Goal: Task Accomplishment & Management: Complete application form

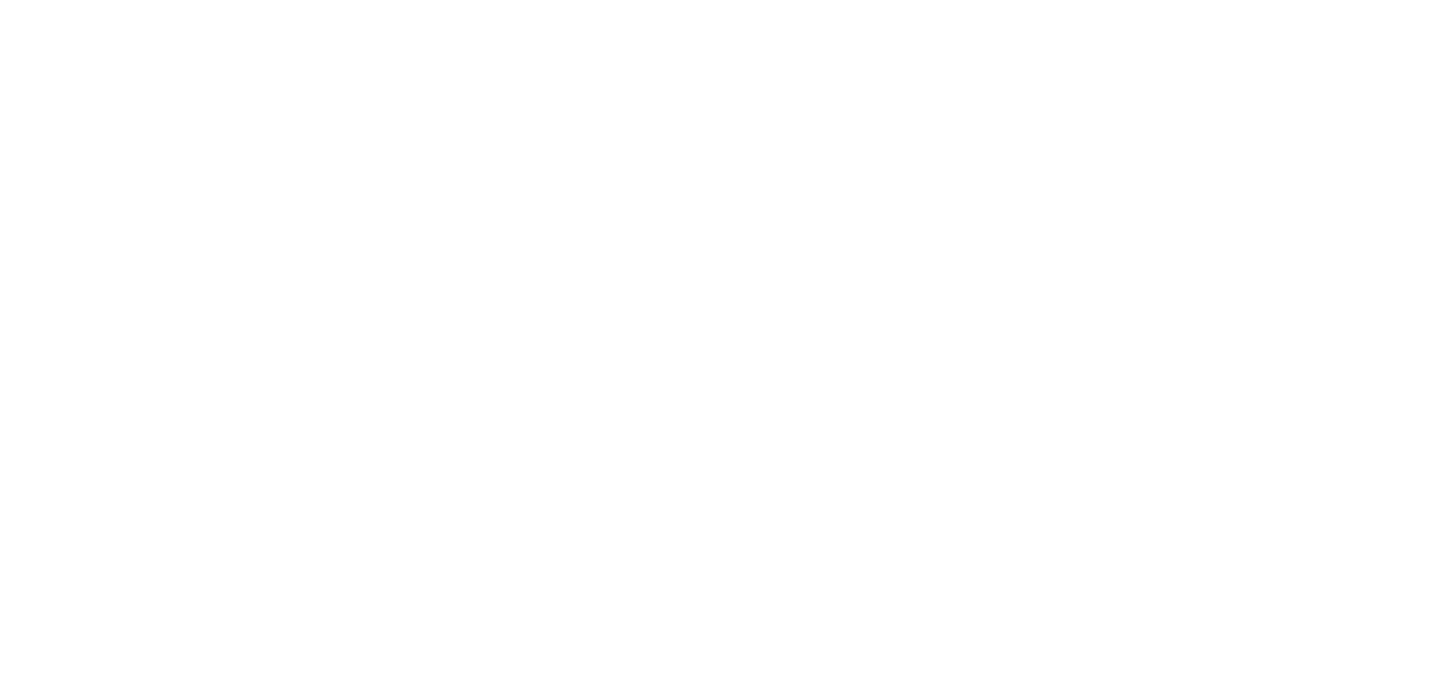
drag, startPoint x: 619, startPoint y: 357, endPoint x: 609, endPoint y: 347, distance: 14.3
click at [618, 357] on body at bounding box center [721, 342] width 1442 height 684
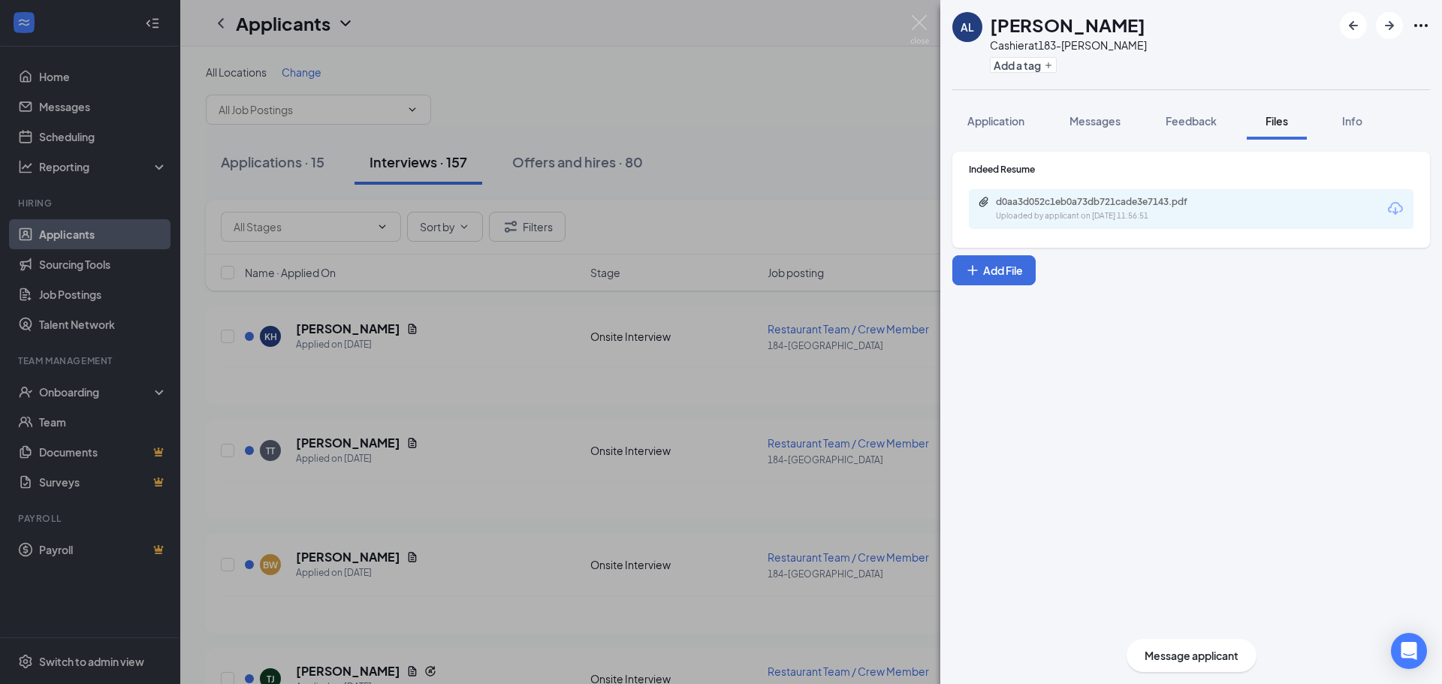
drag, startPoint x: 808, startPoint y: 99, endPoint x: 816, endPoint y: 79, distance: 21.6
click at [806, 99] on div "[PERSON_NAME] Cashier at 183-Marlton Add a tag Application Messages Feedback Fi…" at bounding box center [721, 342] width 1442 height 684
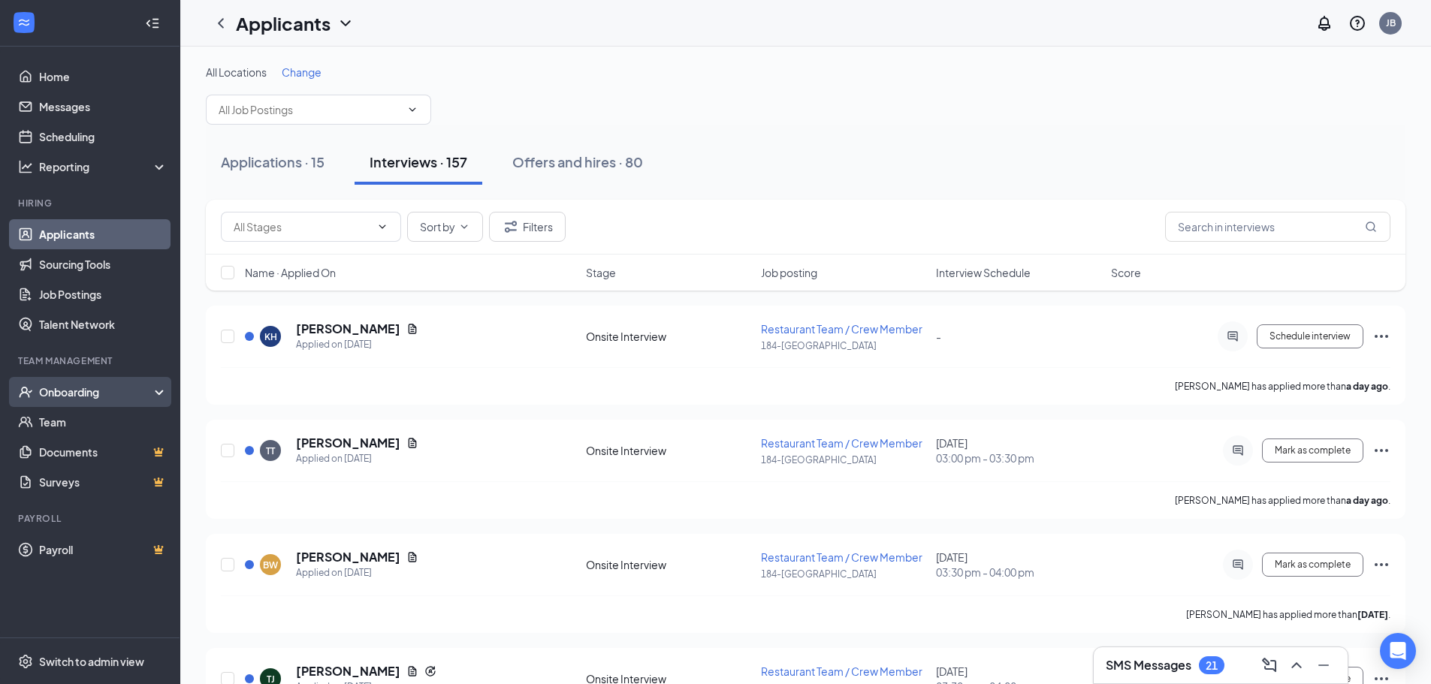
click at [77, 390] on div "Onboarding" at bounding box center [97, 391] width 116 height 15
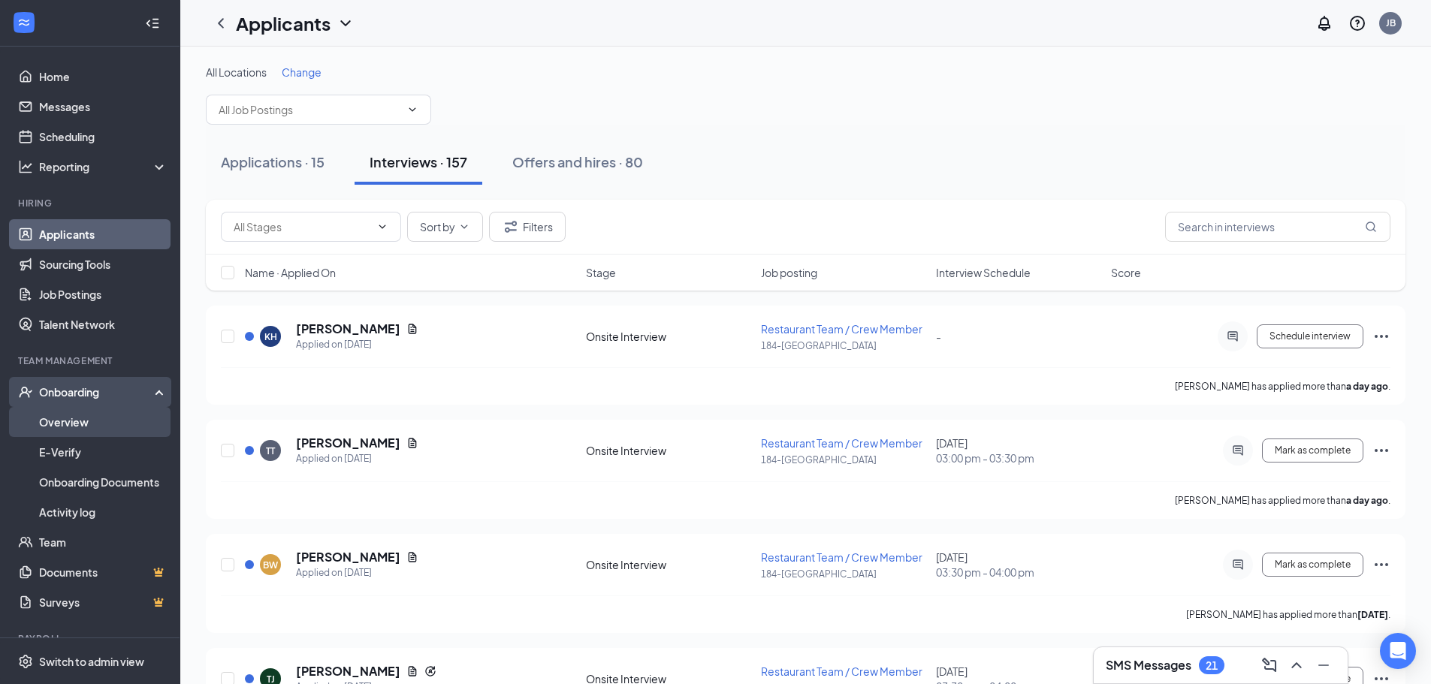
click at [80, 424] on link "Overview" at bounding box center [103, 422] width 128 height 30
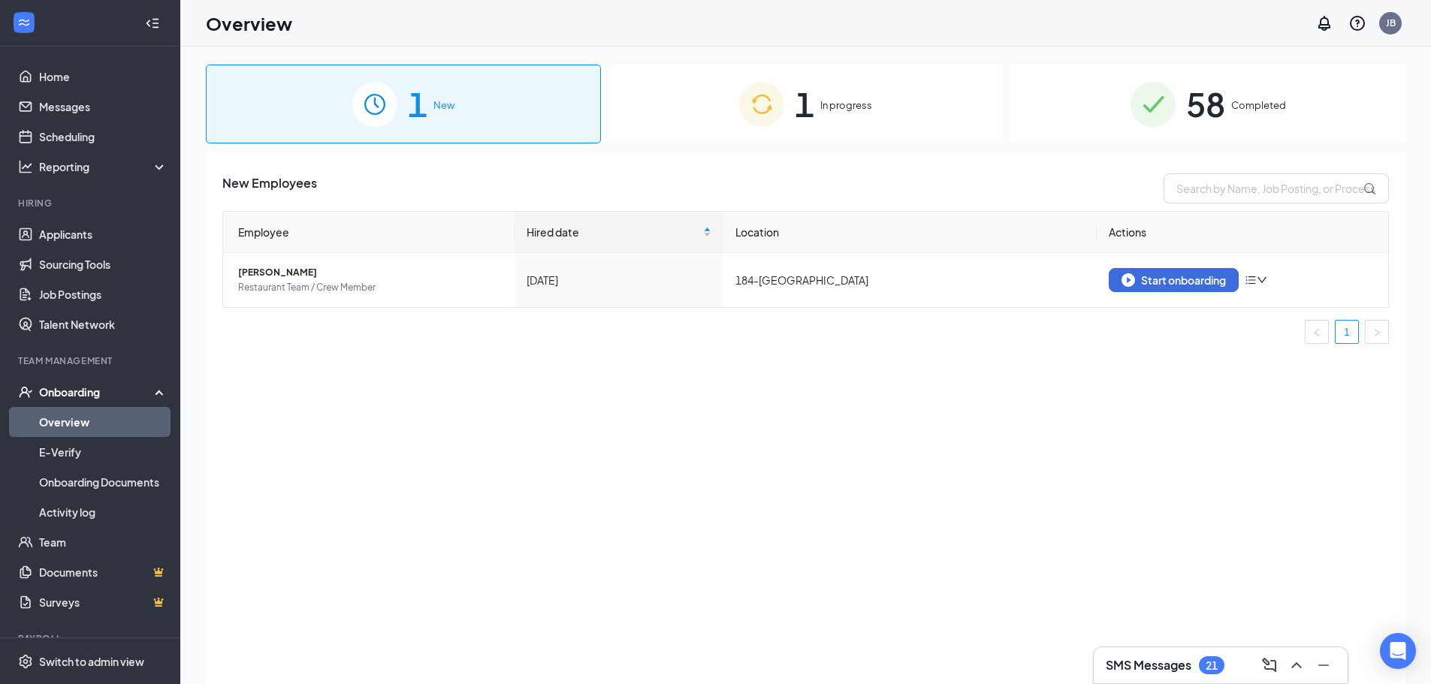
click at [884, 97] on div "1 In progress" at bounding box center [805, 104] width 395 height 79
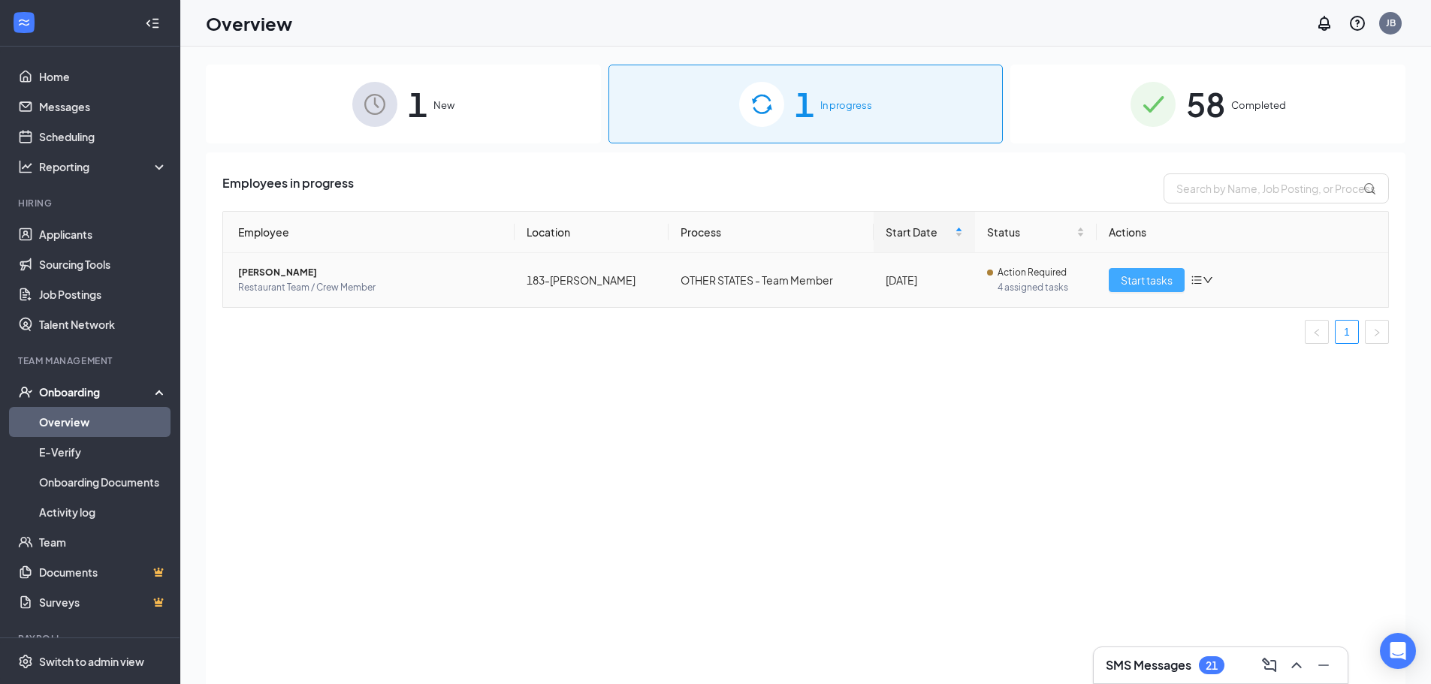
click at [1132, 287] on span "Start tasks" at bounding box center [1146, 280] width 52 height 17
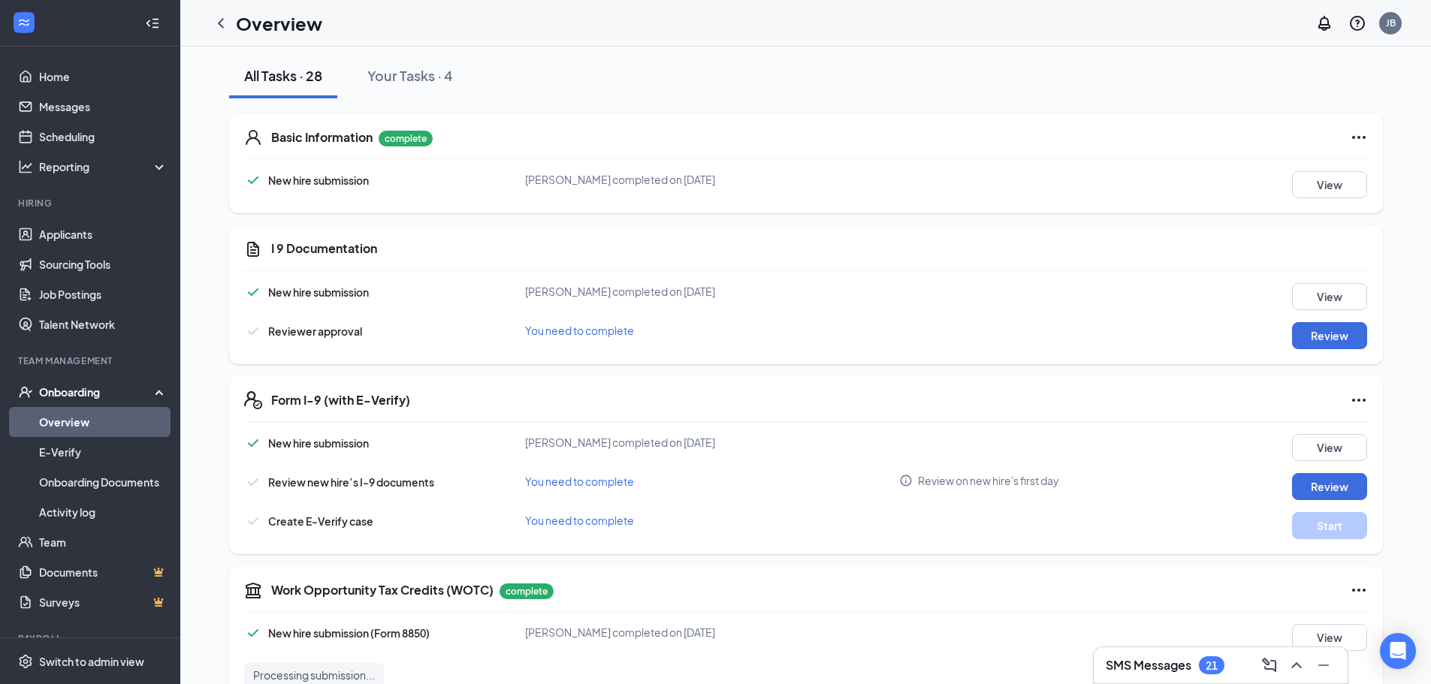
scroll to position [225, 0]
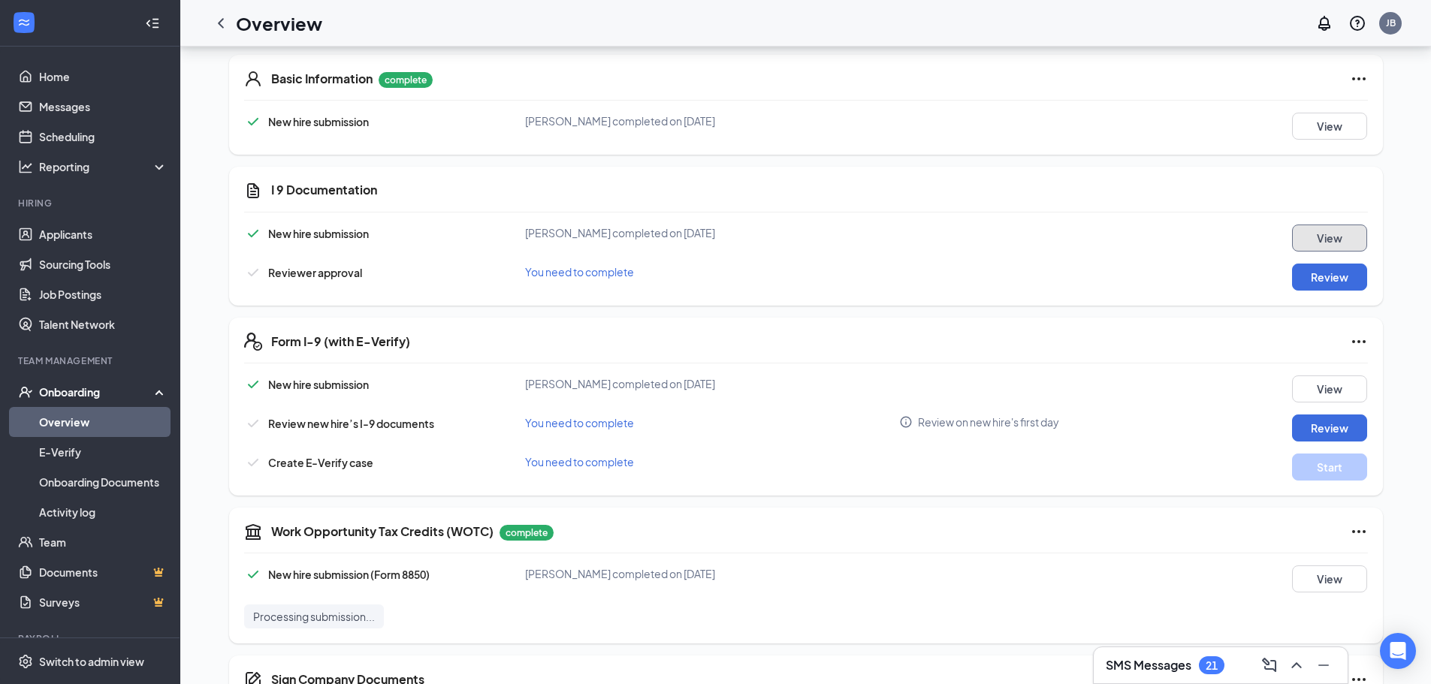
click at [1308, 237] on button "View" at bounding box center [1329, 238] width 75 height 27
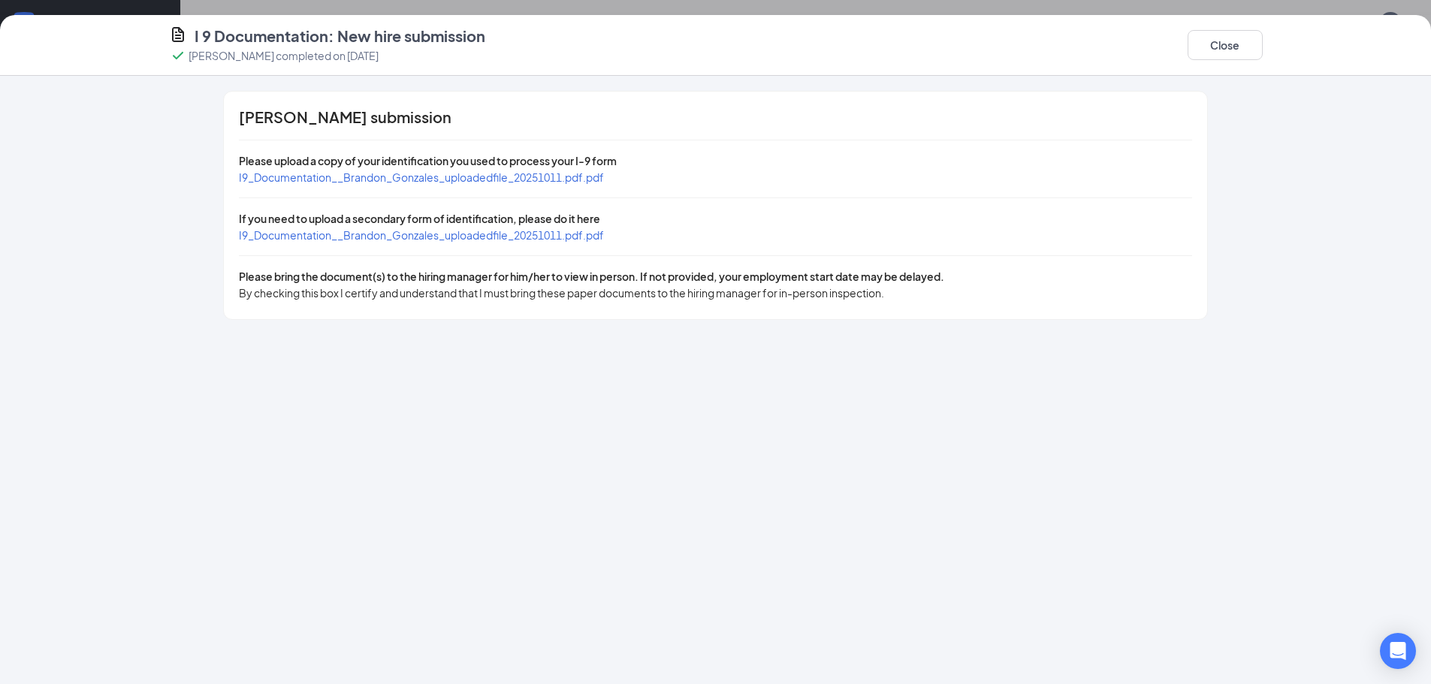
click at [363, 182] on span "I9_Documentation__Brandon_Gonzales_uploadedfile_20251011.pdf.pdf" at bounding box center [421, 177] width 365 height 14
click at [313, 242] on div "I9_Documentation__Brandon_Gonzales_uploadedfile_20251011.pdf.pdf" at bounding box center [421, 235] width 365 height 17
click at [317, 235] on span "I9_Documentation__Brandon_Gonzales_uploadedfile_20251011.pdf.pdf" at bounding box center [421, 235] width 365 height 14
click at [1250, 37] on button "Close" at bounding box center [1224, 45] width 75 height 30
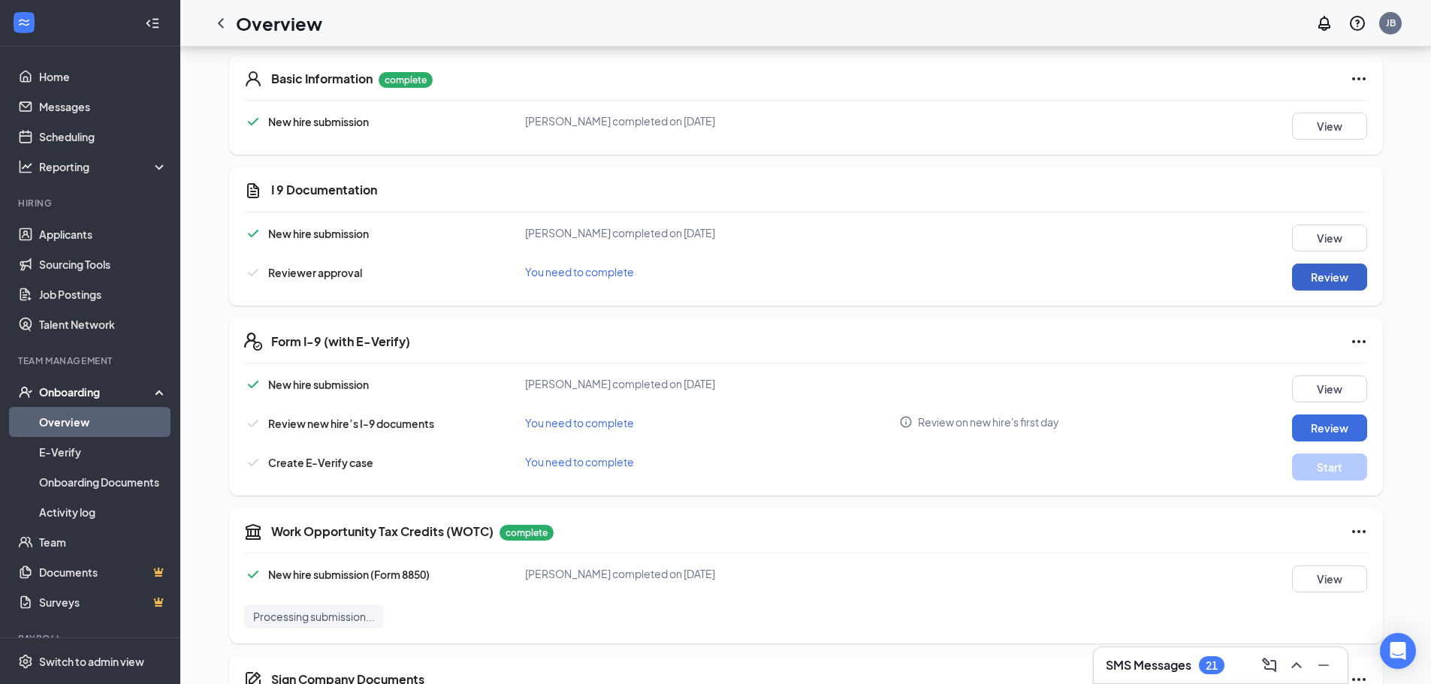
click at [1321, 287] on button "Review" at bounding box center [1329, 277] width 75 height 27
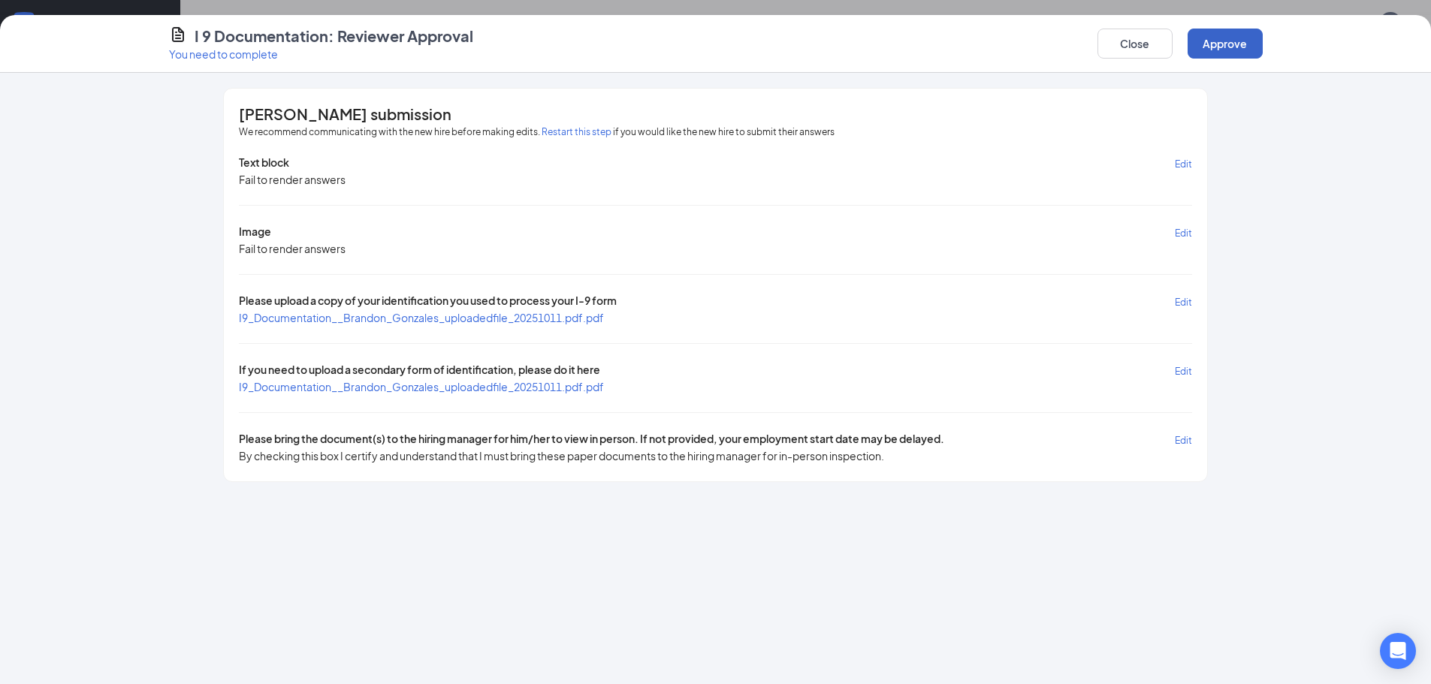
click at [1230, 44] on button "Approve" at bounding box center [1224, 44] width 75 height 30
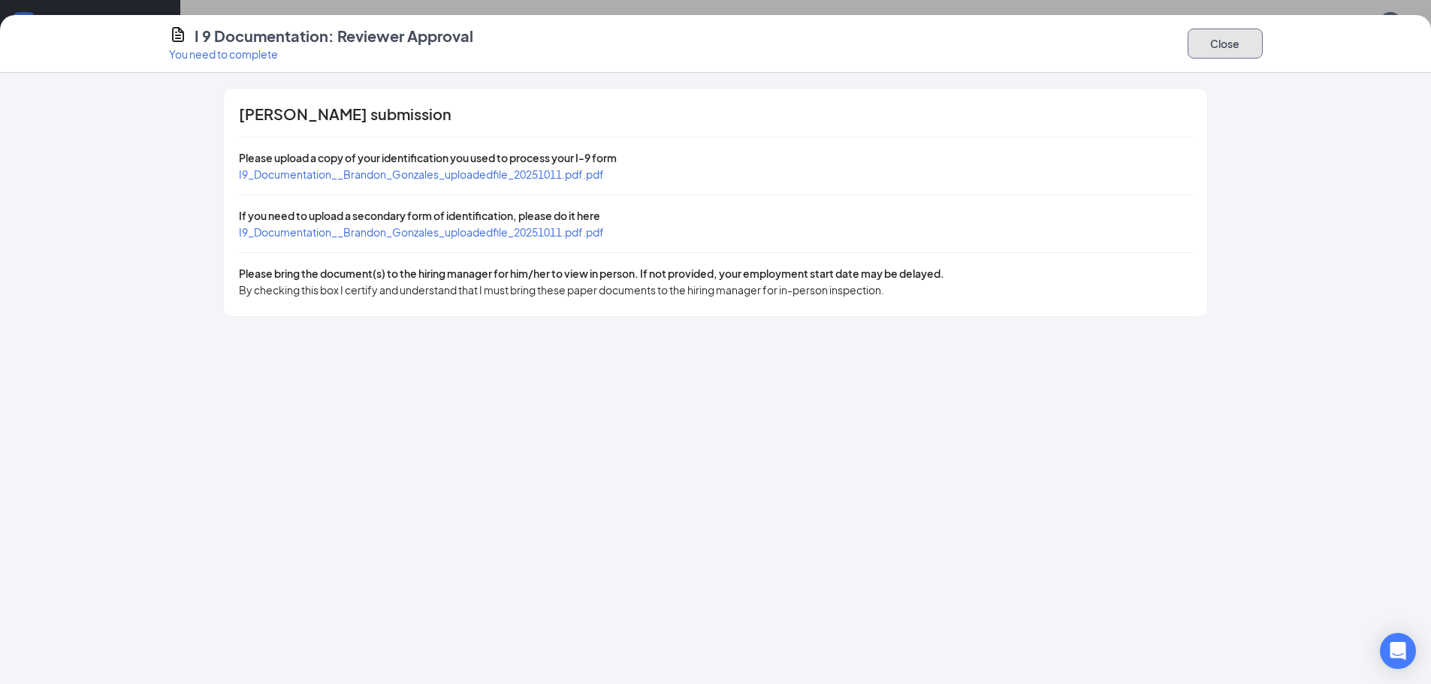
click at [1192, 48] on button "Close" at bounding box center [1224, 44] width 75 height 30
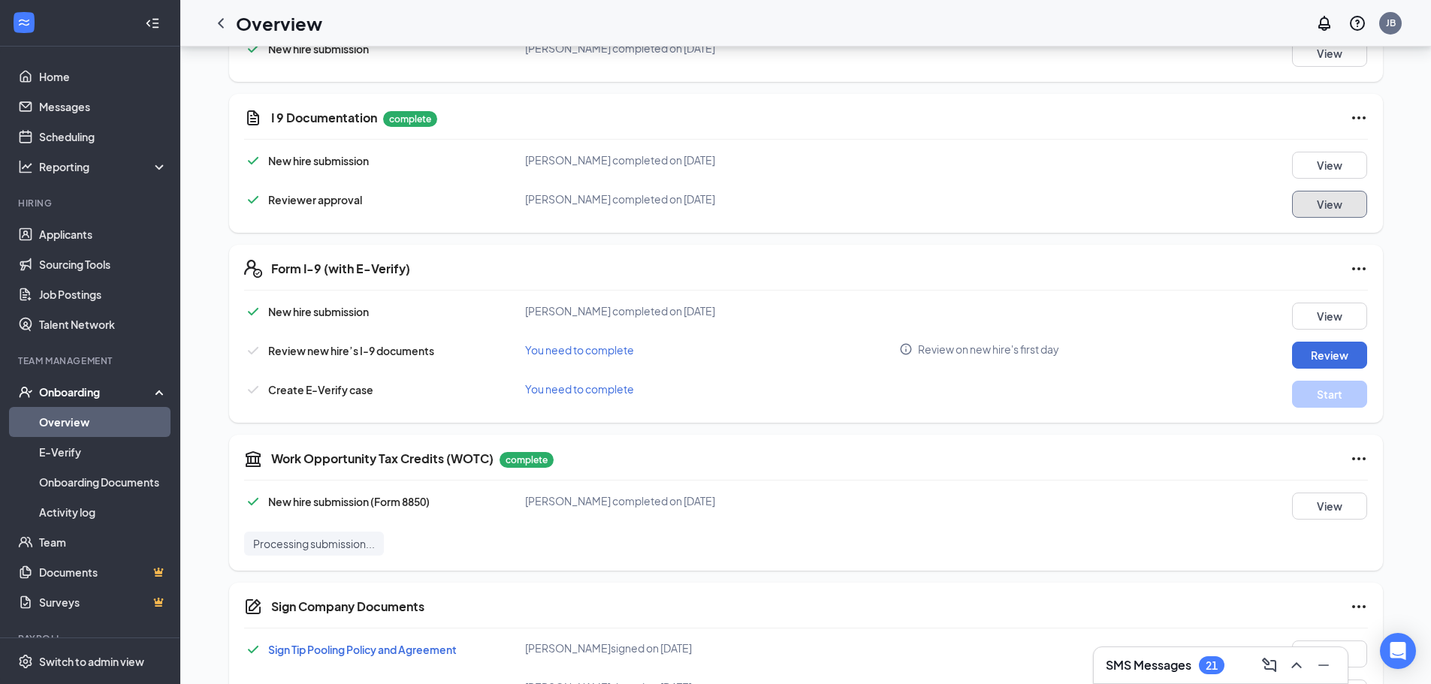
scroll to position [300, 0]
click at [1312, 354] on button "Review" at bounding box center [1329, 352] width 75 height 27
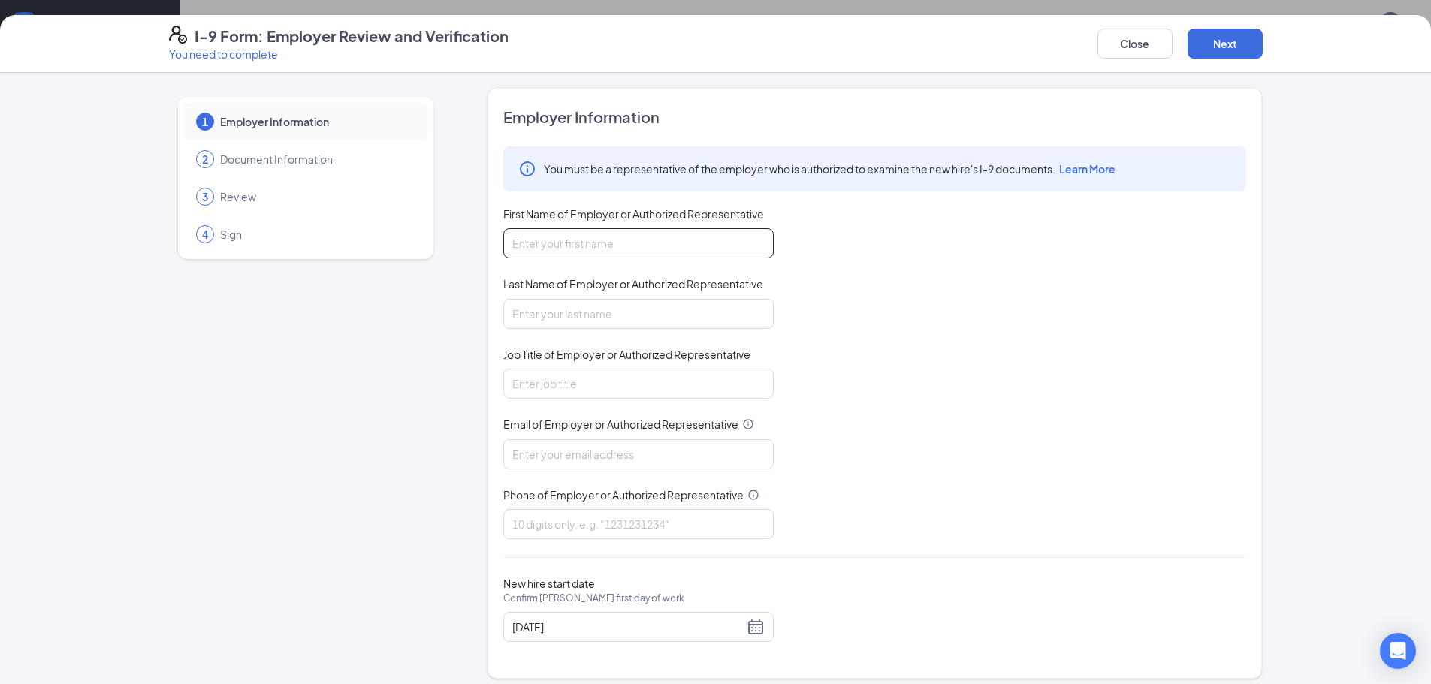
click at [610, 237] on input "First Name of Employer or Authorized Representative" at bounding box center [638, 243] width 270 height 30
type input "[PERSON_NAME]"
click at [562, 314] on input "Last Name of Employer or Authorized Representative" at bounding box center [638, 314] width 270 height 30
type input "Bertani"
click at [584, 393] on input "Job Title of Employer or Authorized Representative" at bounding box center [638, 384] width 270 height 30
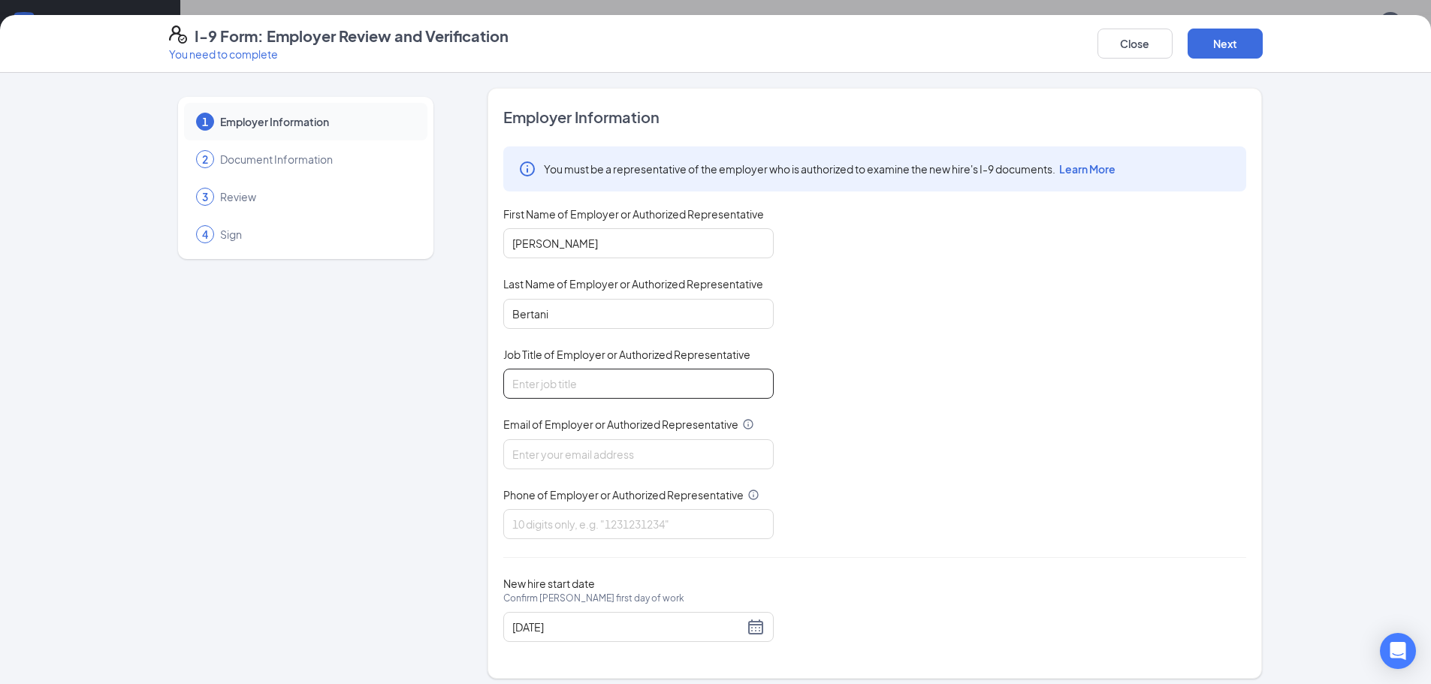
type input "GM"
click at [596, 456] on input "Email of Employer or Authorized Representative" at bounding box center [638, 454] width 270 height 30
type input "[PERSON_NAME][EMAIL_ADDRESS][PERSON_NAME][DOMAIN_NAME]"
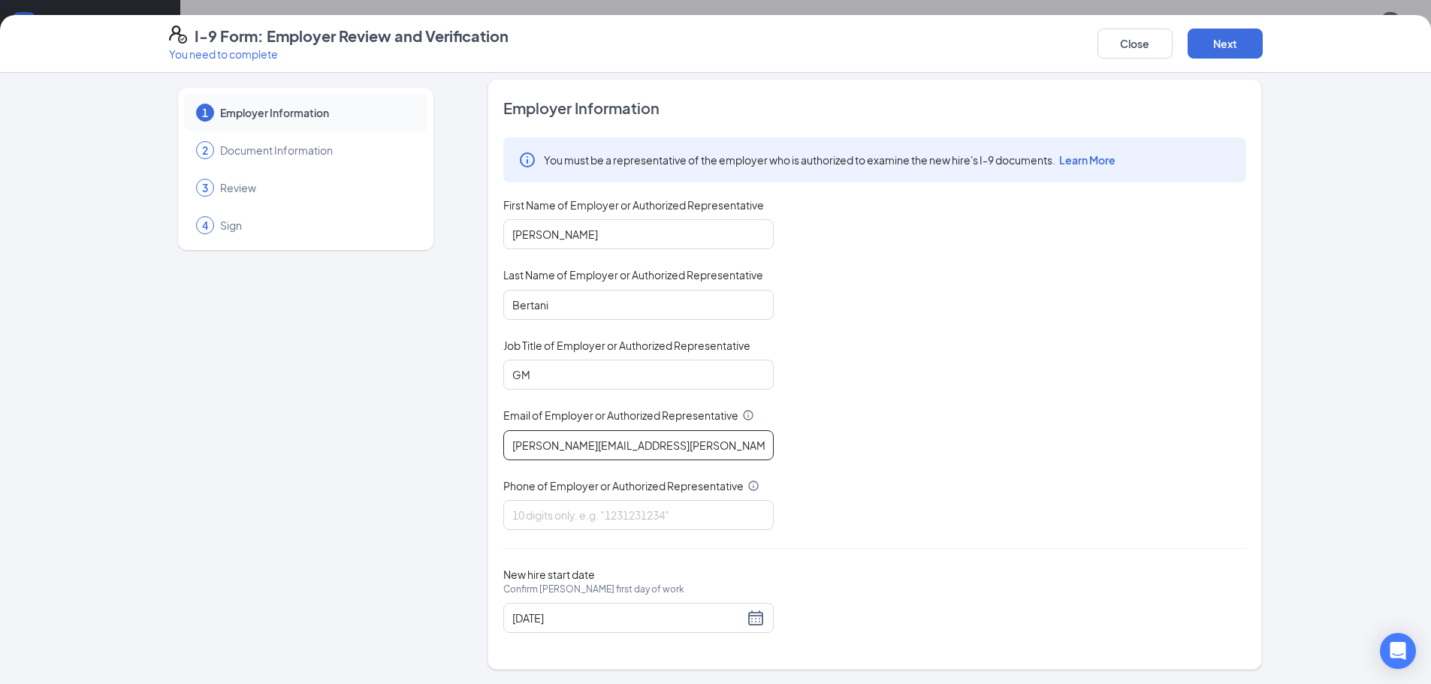
scroll to position [10, 0]
click at [579, 521] on input "Phone of Employer or Authorized Representative" at bounding box center [638, 514] width 270 height 30
type input "8564529336"
drag, startPoint x: 1241, startPoint y: 37, endPoint x: 1233, endPoint y: 39, distance: 8.6
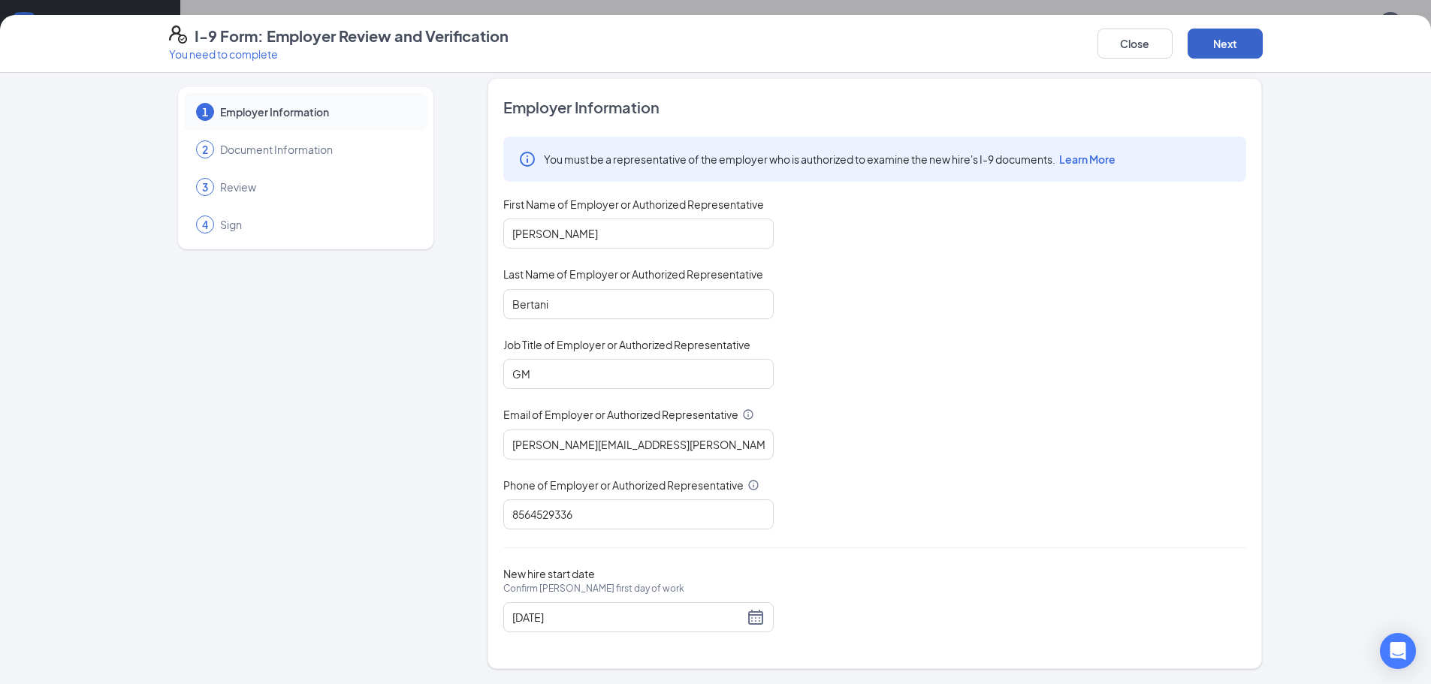
click at [1239, 37] on button "Next" at bounding box center [1224, 44] width 75 height 30
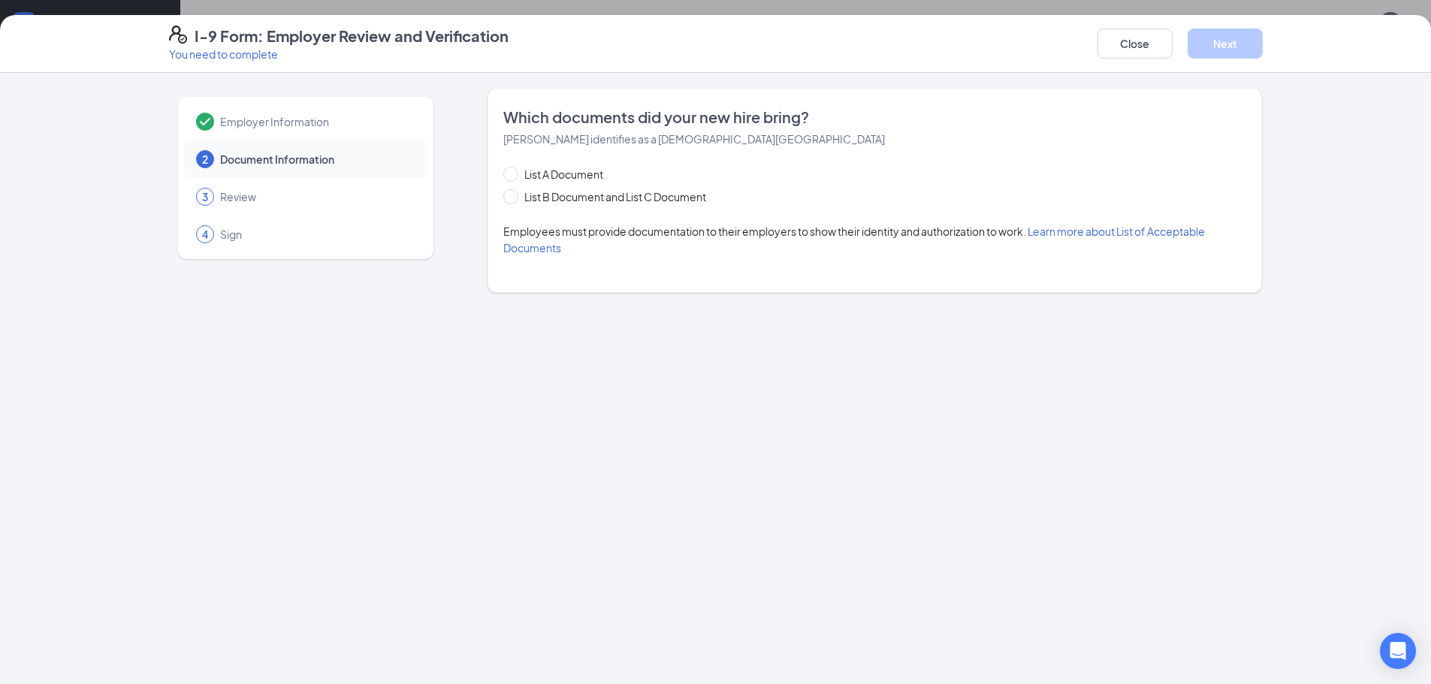
scroll to position [0, 0]
click at [509, 200] on span at bounding box center [510, 196] width 15 height 15
click at [509, 200] on input "List B Document and List C Document" at bounding box center [508, 194] width 11 height 11
radio input "true"
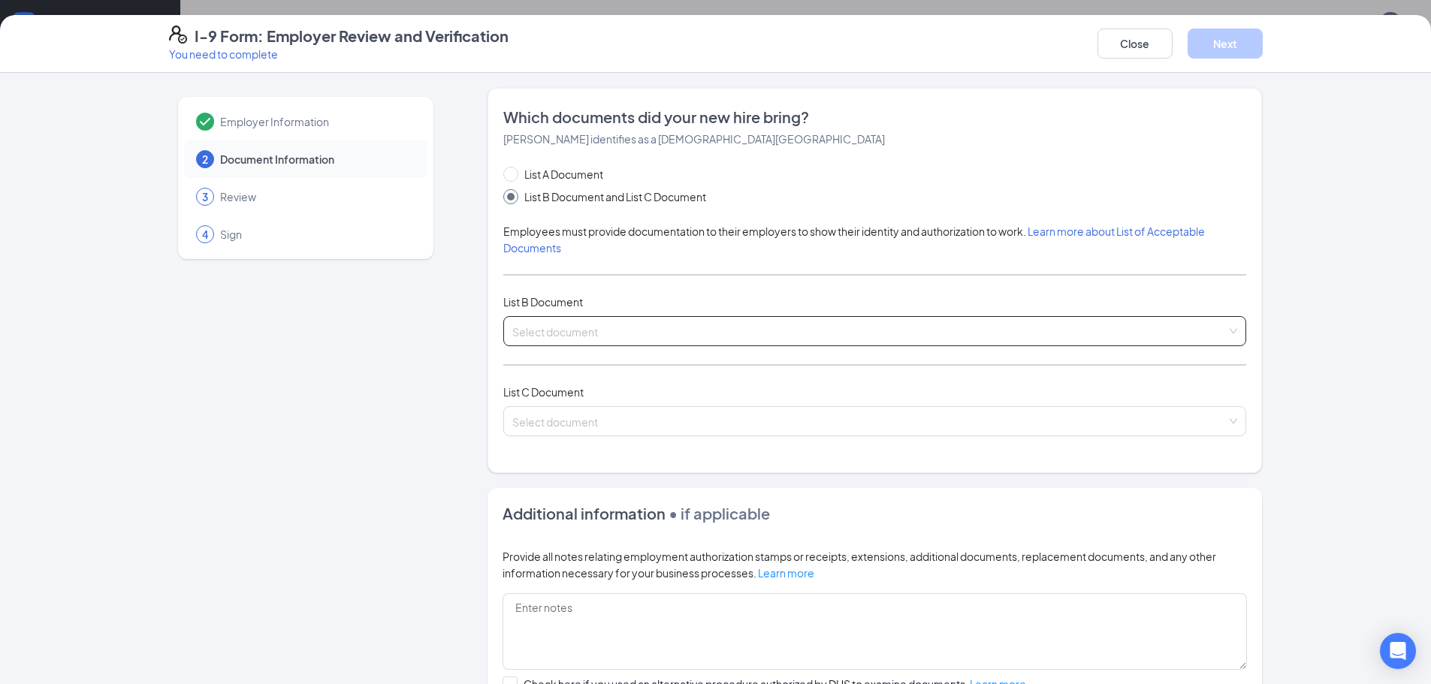
click at [595, 331] on input "search" at bounding box center [869, 328] width 714 height 23
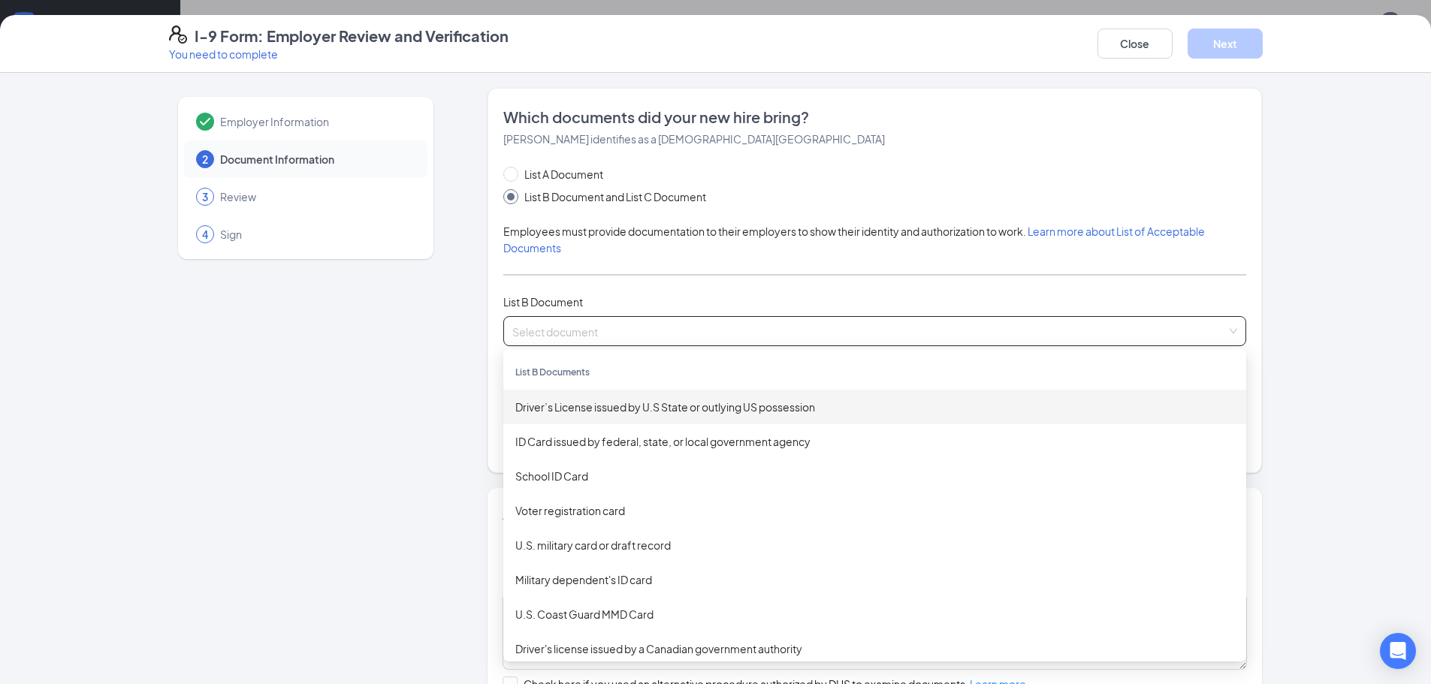
click at [594, 410] on div "Driver’s License issued by U.S State or outlying US possession" at bounding box center [874, 407] width 719 height 17
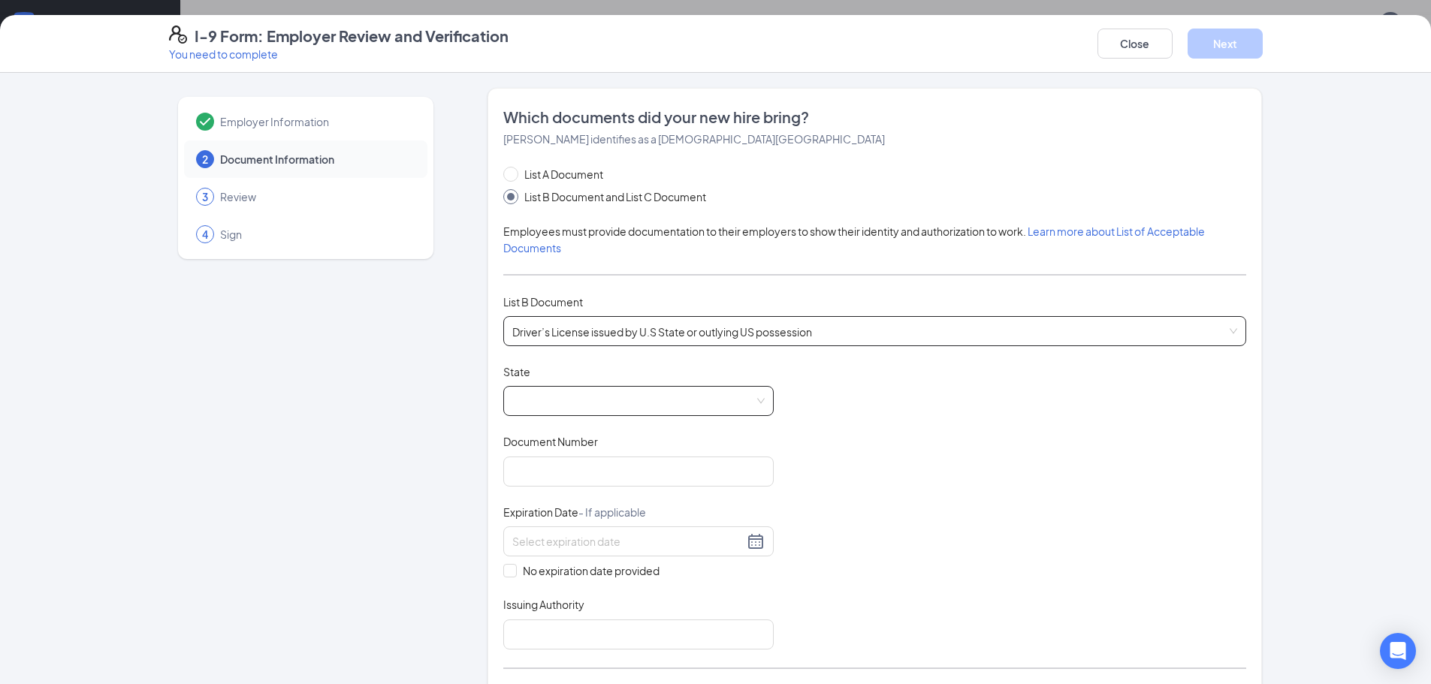
click at [573, 404] on span at bounding box center [638, 401] width 252 height 29
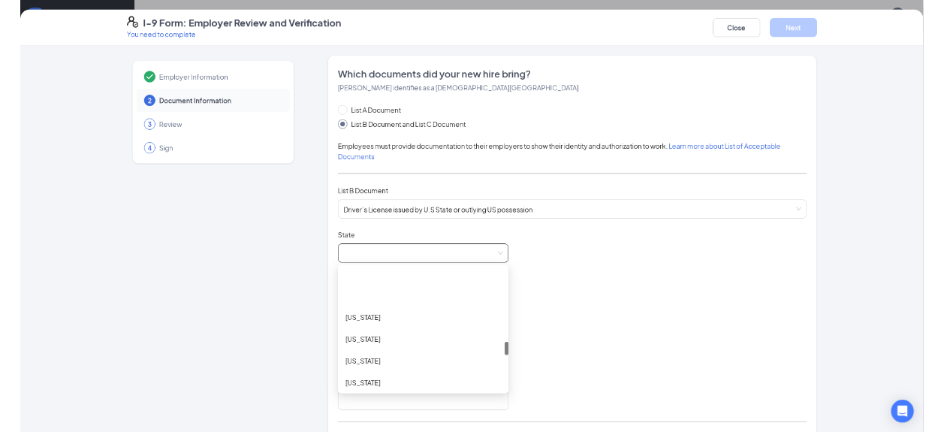
scroll to position [1051, 0]
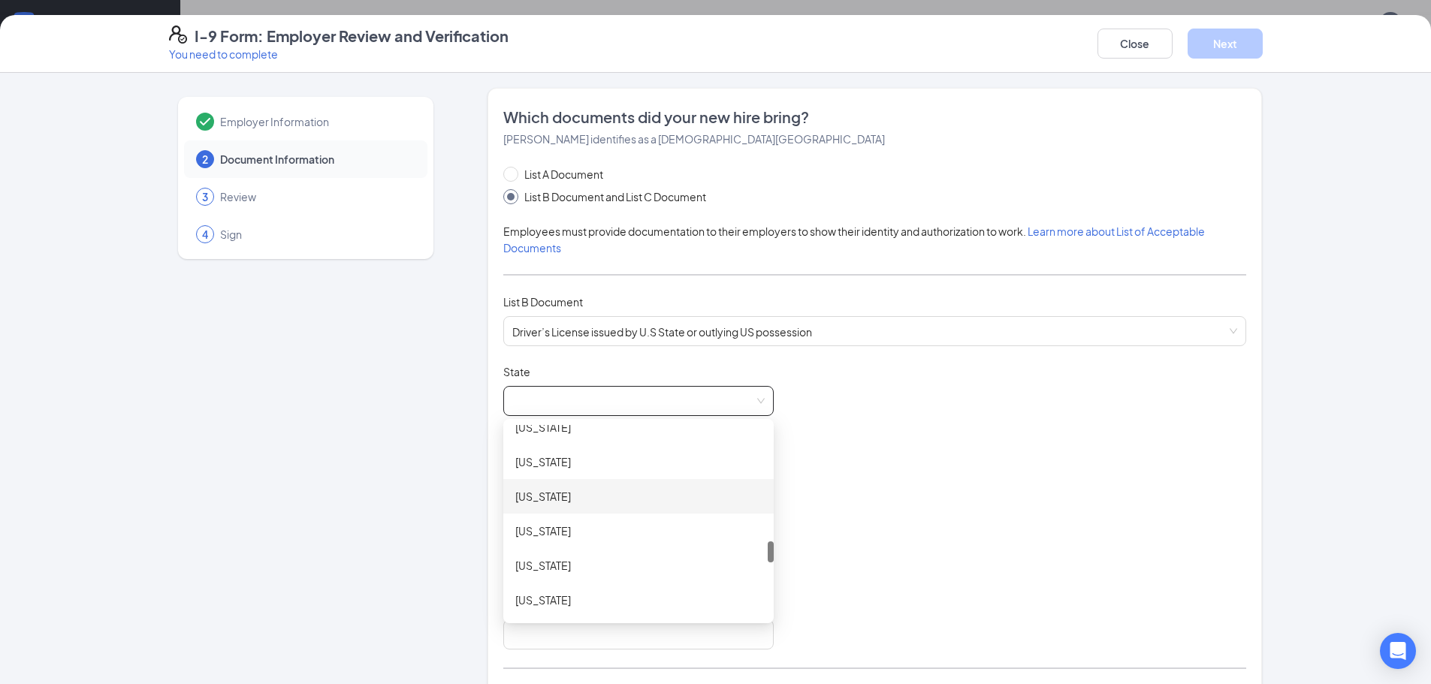
click at [567, 495] on div "[US_STATE]" at bounding box center [638, 496] width 246 height 17
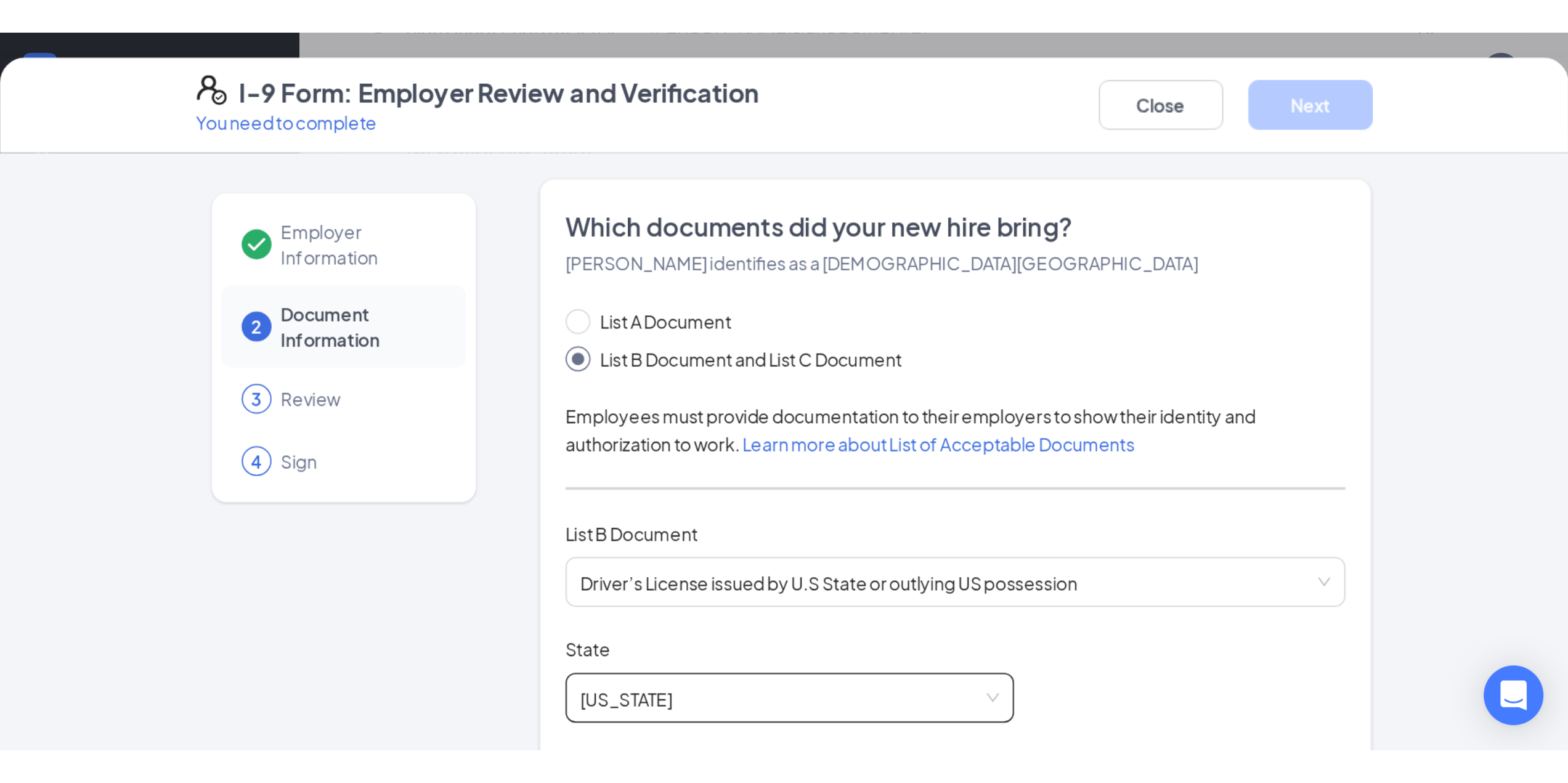
scroll to position [685, 0]
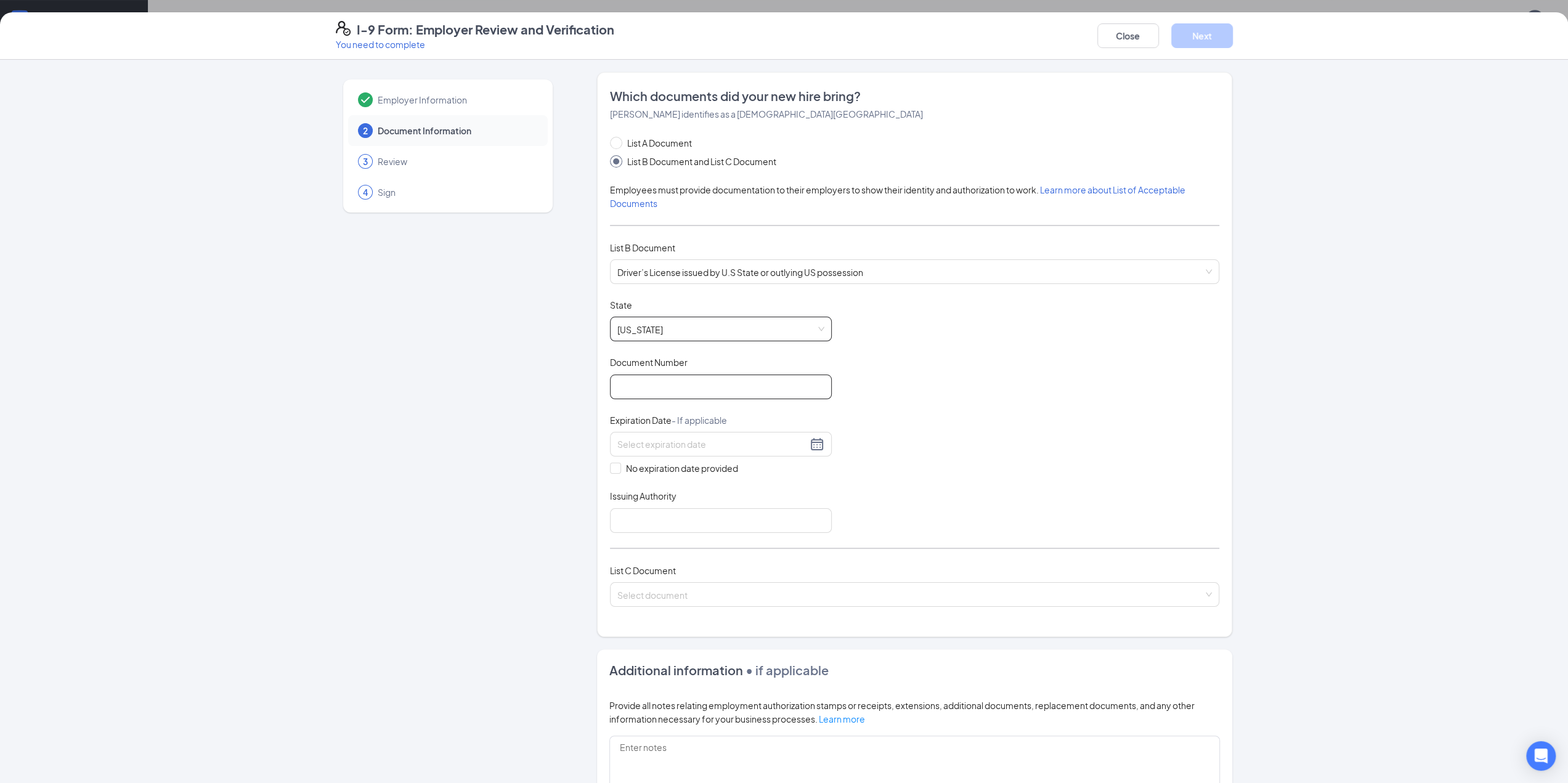
click at [648, 387] on input "Document Number" at bounding box center [720, 387] width 222 height 25
type input "G64590967309992"
click at [656, 442] on input at bounding box center [711, 444] width 190 height 14
click at [711, 469] on button "2025" at bounding box center [702, 469] width 21 height 25
click at [711, 471] on button "[DATE] - [DATE]" at bounding box center [691, 469] width 48 height 25
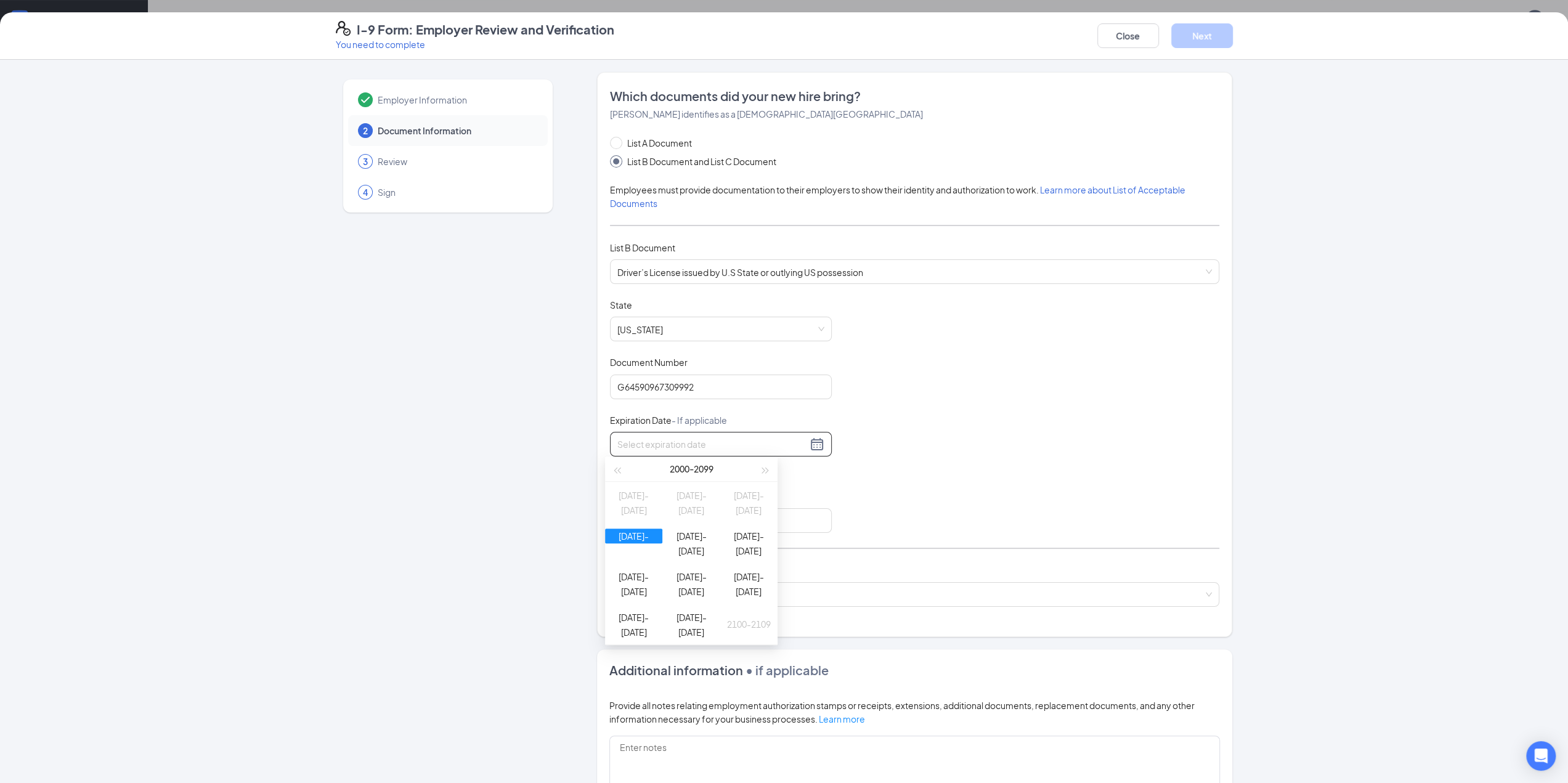
type input "[DATE]"
click at [642, 540] on div "[DATE]-[DATE]" at bounding box center [633, 536] width 57 height 15
type input "[DATE]"
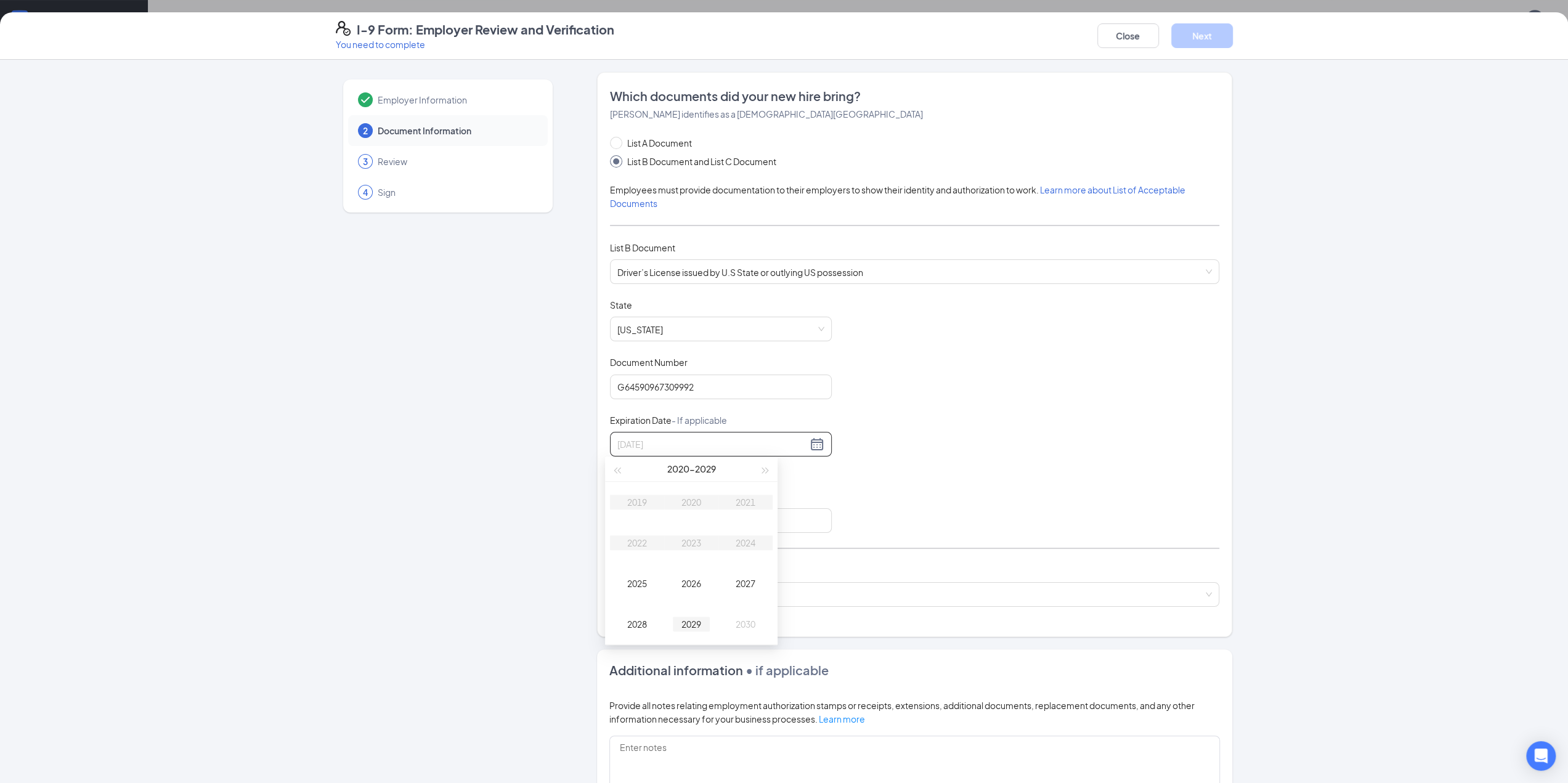
click at [689, 561] on div "2029" at bounding box center [691, 625] width 37 height 15
type input "[DATE]"
click at [743, 561] on div "Sep" at bounding box center [745, 584] width 37 height 15
type input "[DATE]"
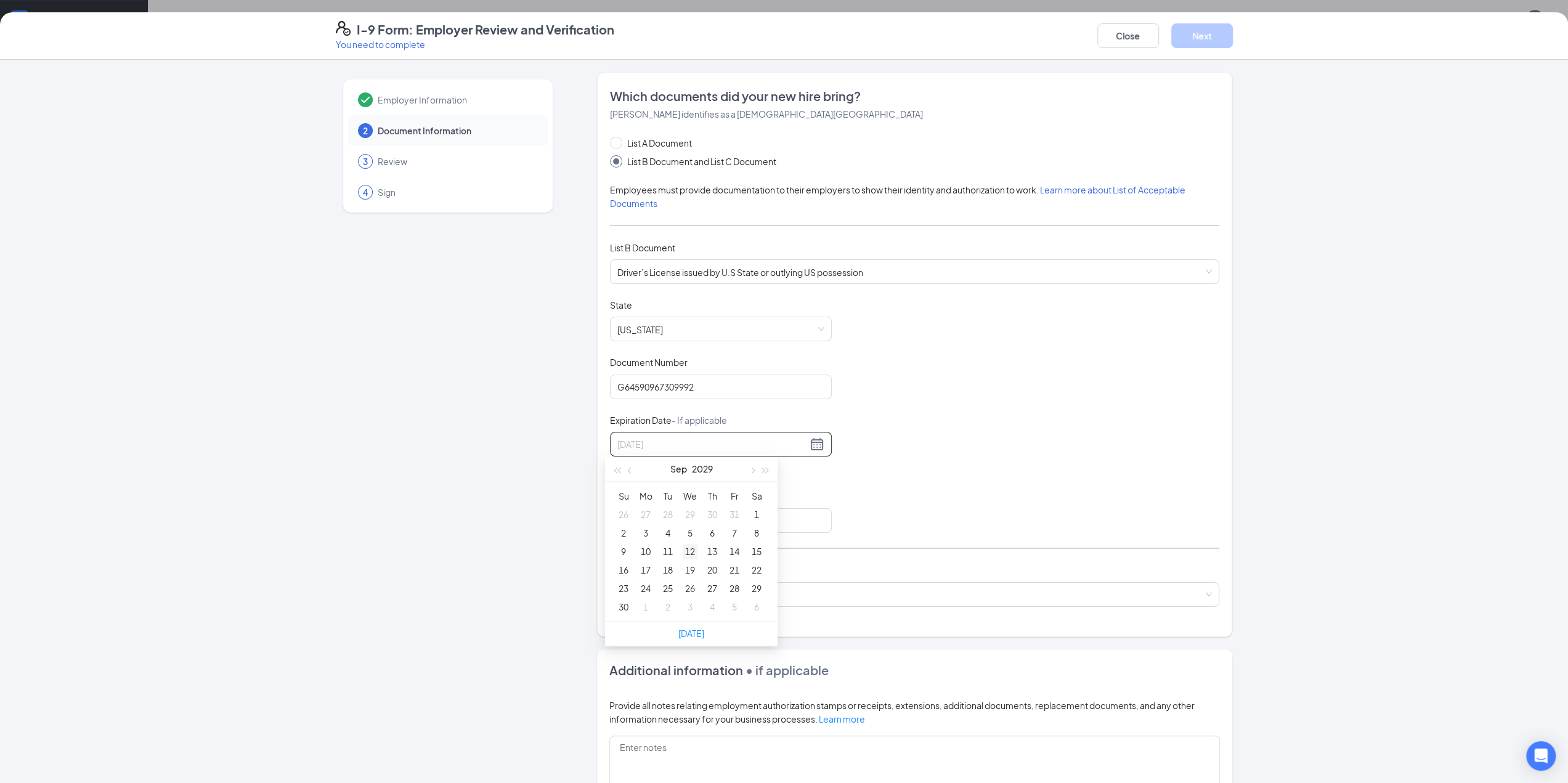
click at [690, 551] on div "12" at bounding box center [690, 552] width 15 height 15
click at [908, 490] on div "Document Title Driver’s License issued by U.S State or outlying US possession S…" at bounding box center [914, 415] width 610 height 234
click at [629, 512] on input "Issuing Authority" at bounding box center [720, 521] width 222 height 25
click at [656, 520] on input "Issuing Authority" at bounding box center [720, 521] width 222 height 25
click at [696, 524] on input "Select state" at bounding box center [720, 521] width 222 height 25
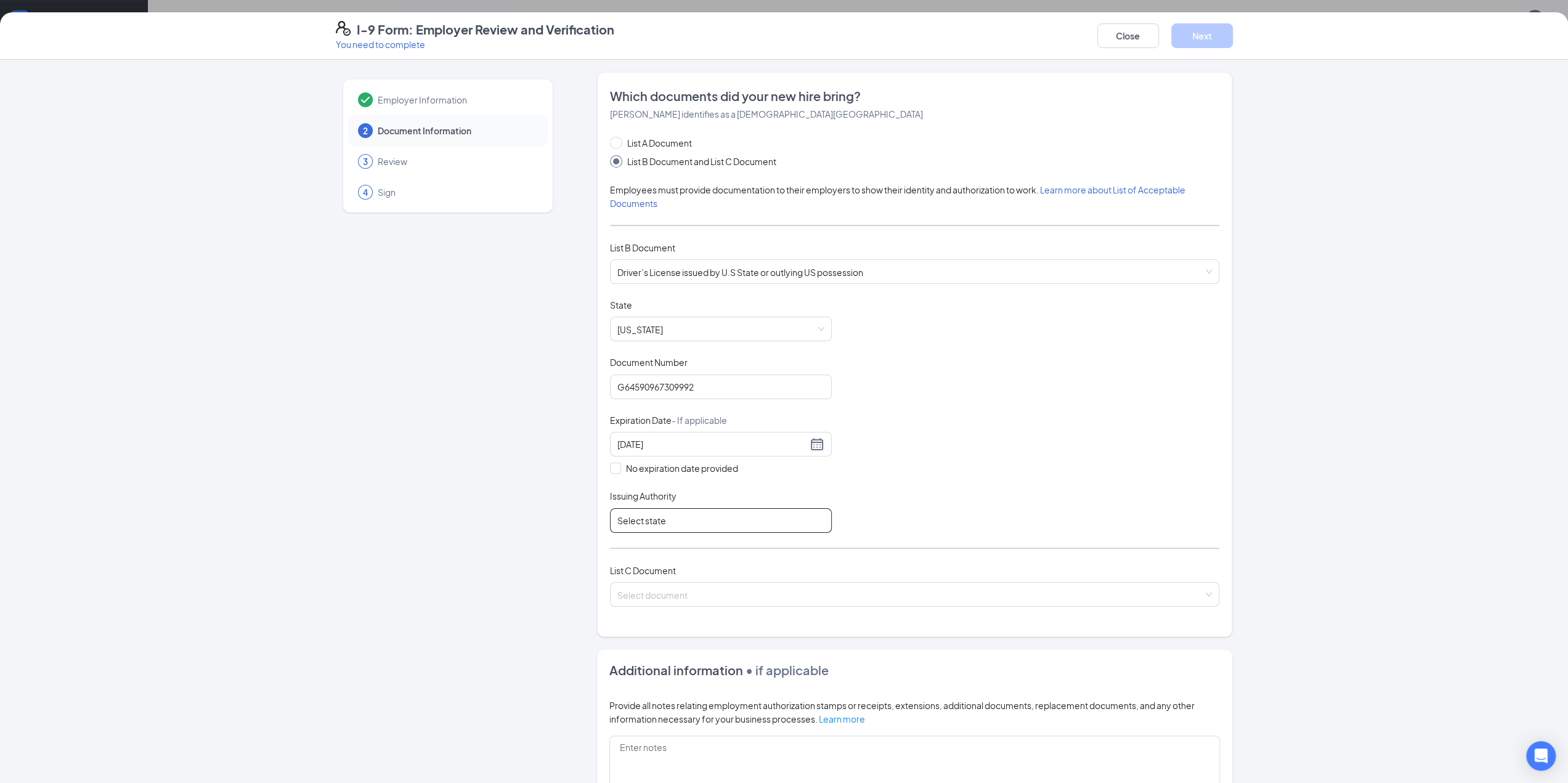
drag, startPoint x: 683, startPoint y: 521, endPoint x: 573, endPoint y: 514, distance: 110.2
click at [573, 514] on div "Employer Information 2 Document Information 3 Review 4 Sign Which documents did…" at bounding box center [784, 511] width 897 height 879
type input "NJ"
click at [654, 561] on input "search" at bounding box center [910, 592] width 586 height 19
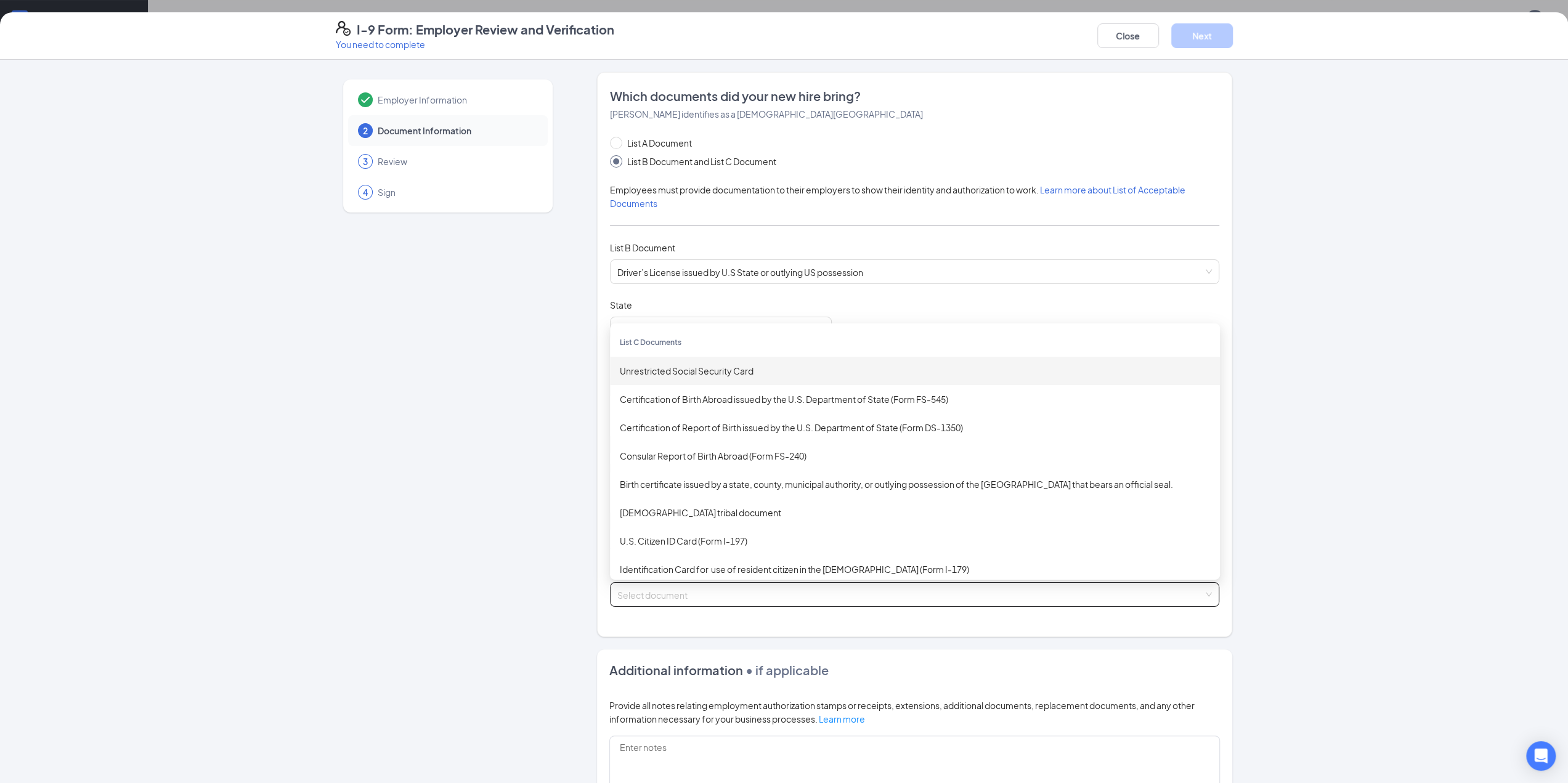
scroll to position [624, 0]
click at [709, 372] on div "Unrestricted Social Security Card" at bounding box center [914, 371] width 590 height 14
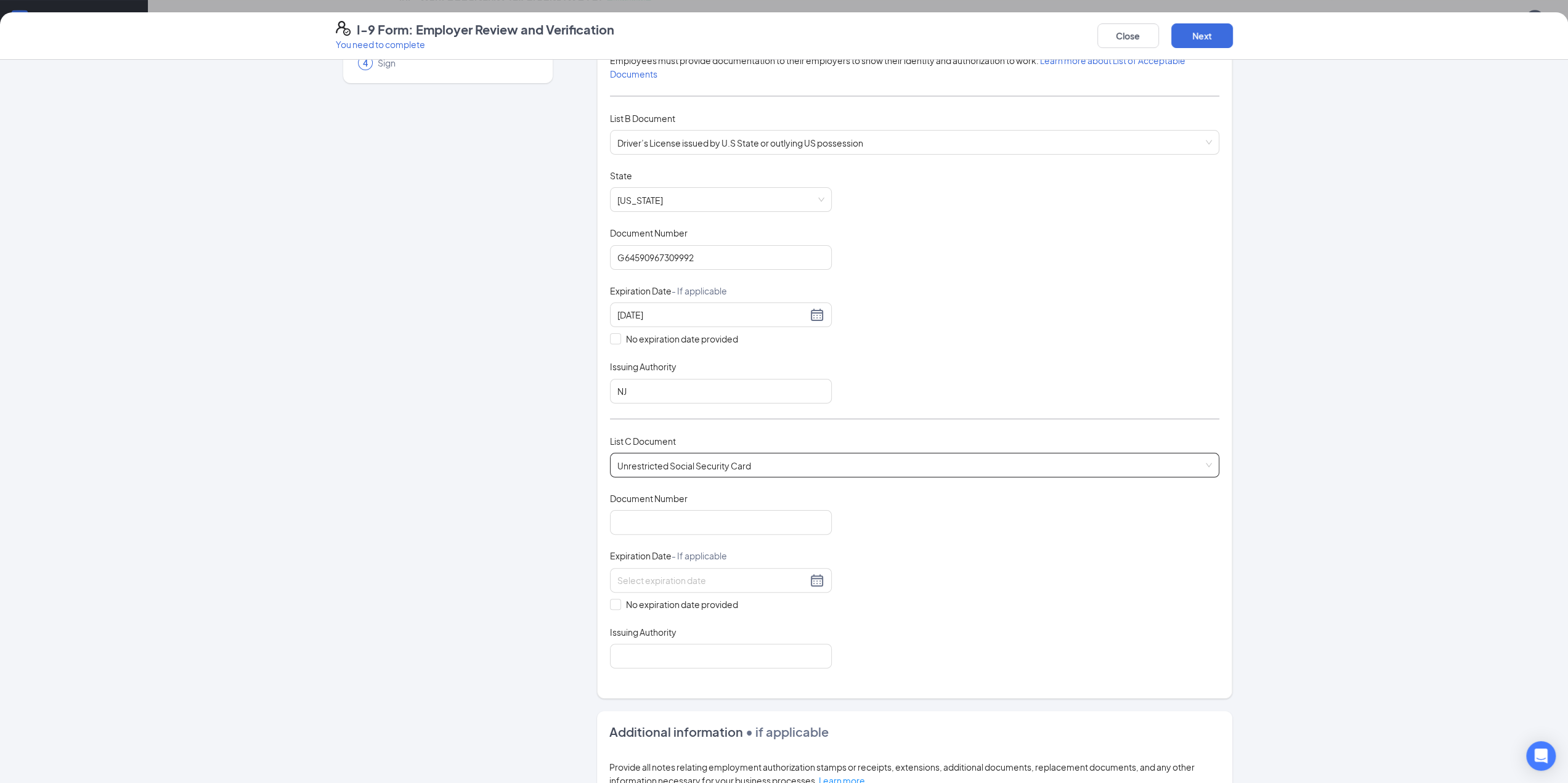
scroll to position [185, 0]
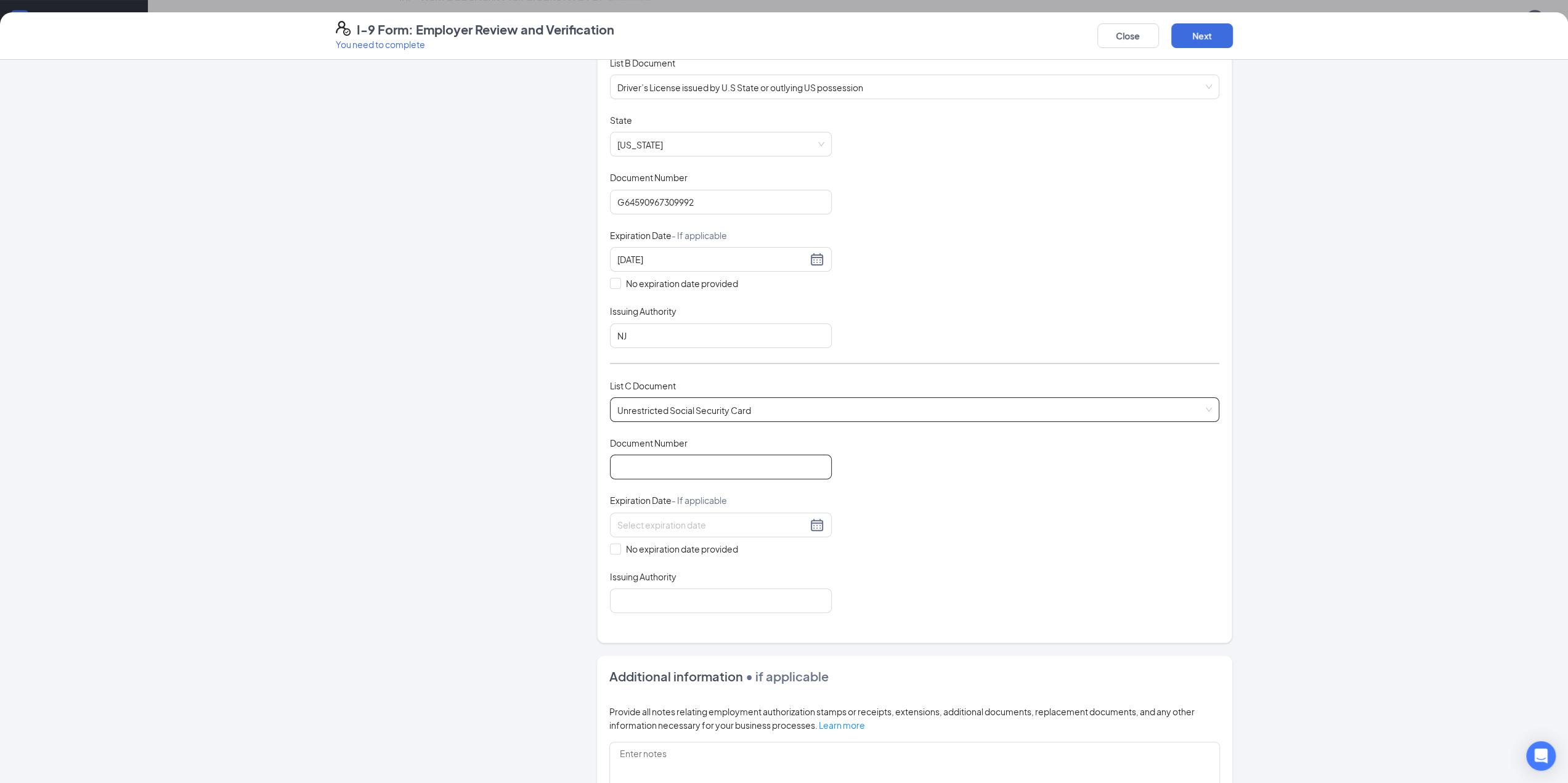
click at [670, 456] on input "Document Number" at bounding box center [720, 467] width 222 height 25
type input "143068320"
click at [702, 519] on input at bounding box center [711, 525] width 190 height 14
click at [914, 533] on div "Document Title Unrestricted Social Security Card Document Number 143068320 Expi…" at bounding box center [914, 524] width 610 height 176
click at [605, 546] on div "Which documents did your new hire bring? [PERSON_NAME] identifies as a [DEMOGRA…" at bounding box center [915, 265] width 635 height 756
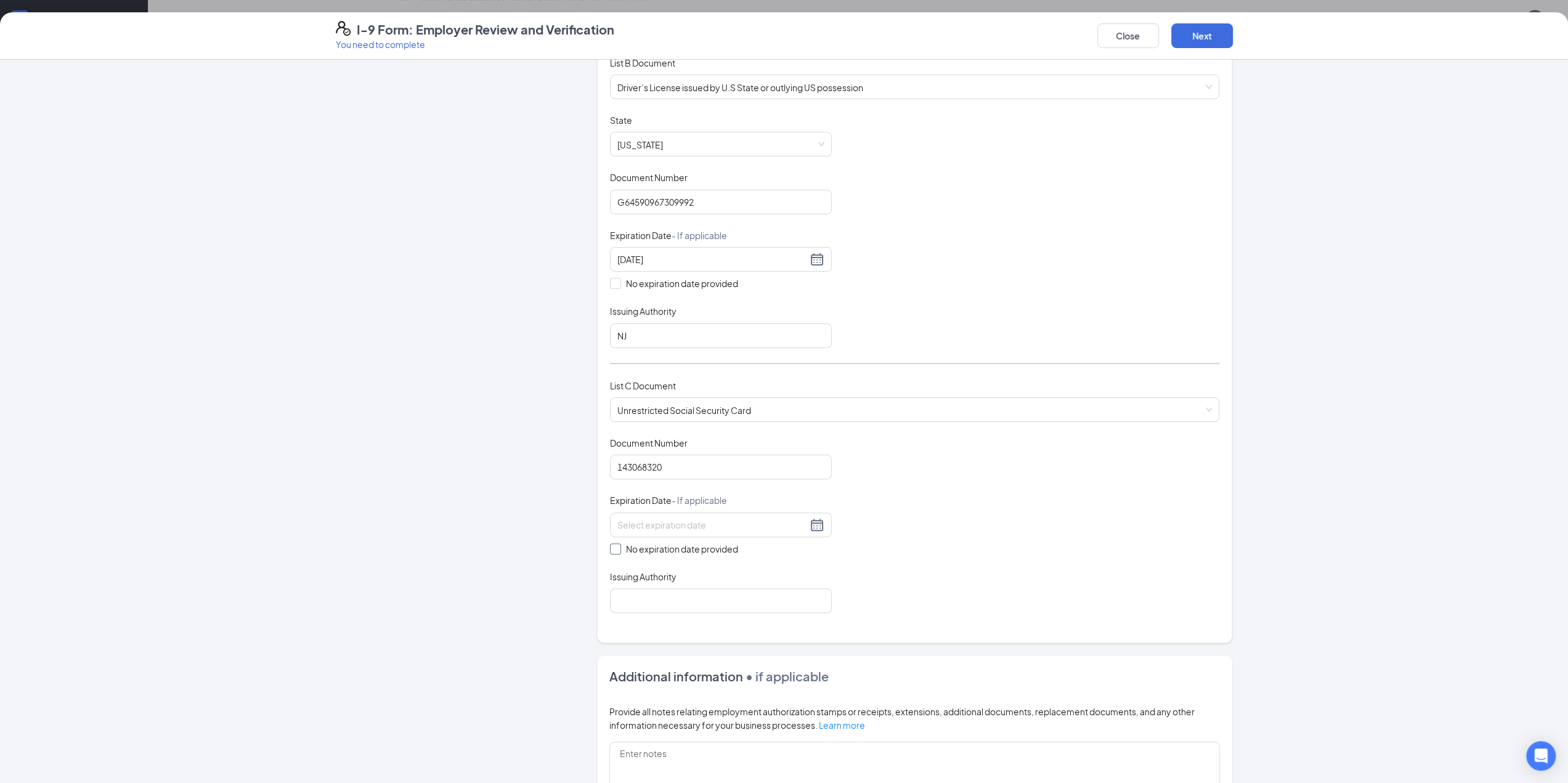
click at [610, 546] on input "No expiration date provided" at bounding box center [614, 547] width 9 height 9
checkbox input "true"
click at [647, 561] on input "Issuing Authority" at bounding box center [720, 603] width 222 height 25
type input "Social Security"
click at [1050, 536] on div "Document Title Unrestricted Social Security Card Document Number 143068320 Expi…" at bounding box center [914, 526] width 610 height 179
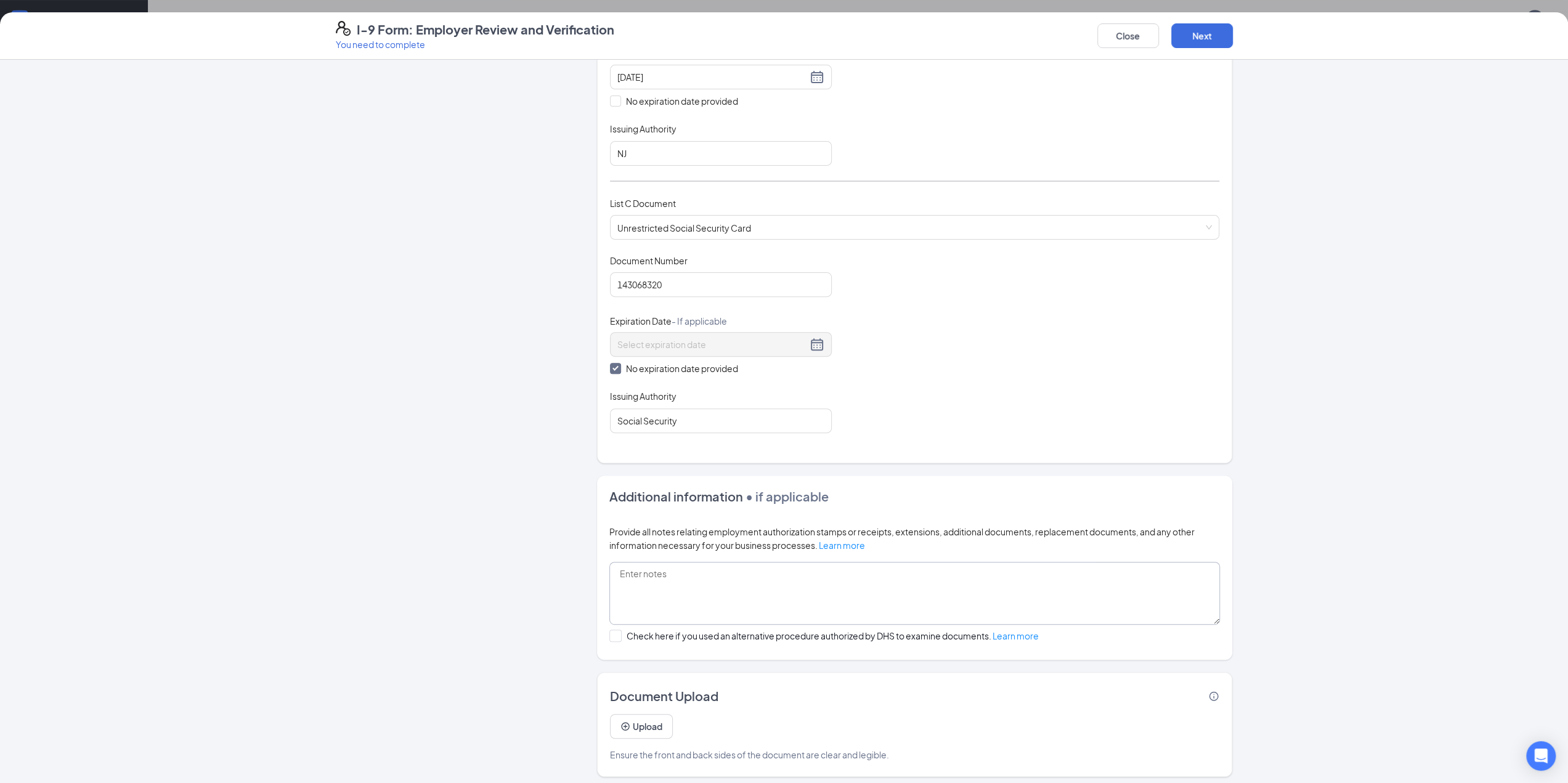
scroll to position [685, 0]
click at [1182, 39] on button "Next" at bounding box center [1202, 36] width 62 height 25
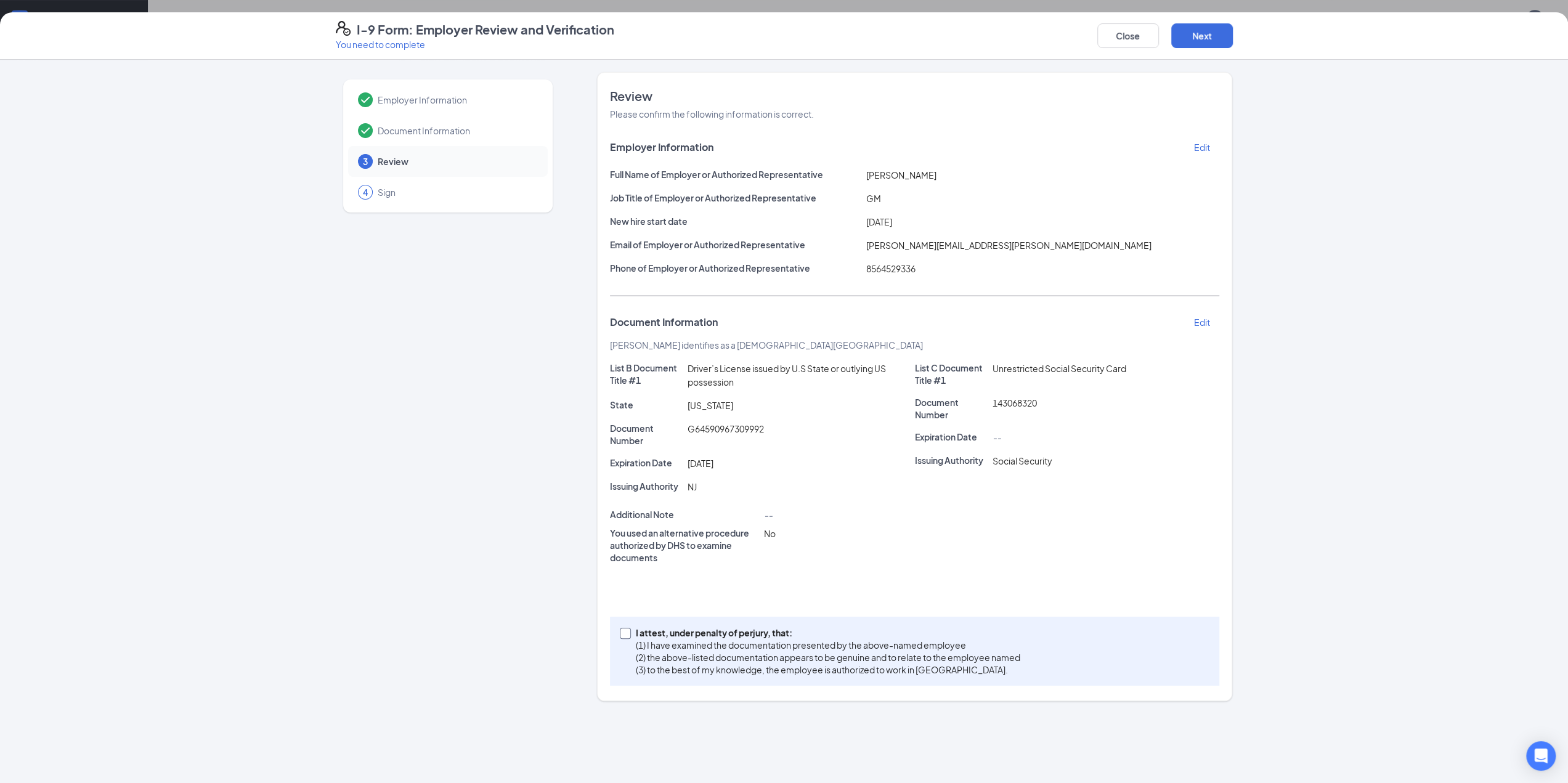
drag, startPoint x: 624, startPoint y: 632, endPoint x: 650, endPoint y: 578, distance: 59.9
click at [622, 561] on input "I attest, under penalty of [PERSON_NAME], that: (1) I have examined the documen…" at bounding box center [624, 632] width 9 height 9
checkbox input "true"
click at [1182, 41] on button "Next" at bounding box center [1202, 36] width 62 height 25
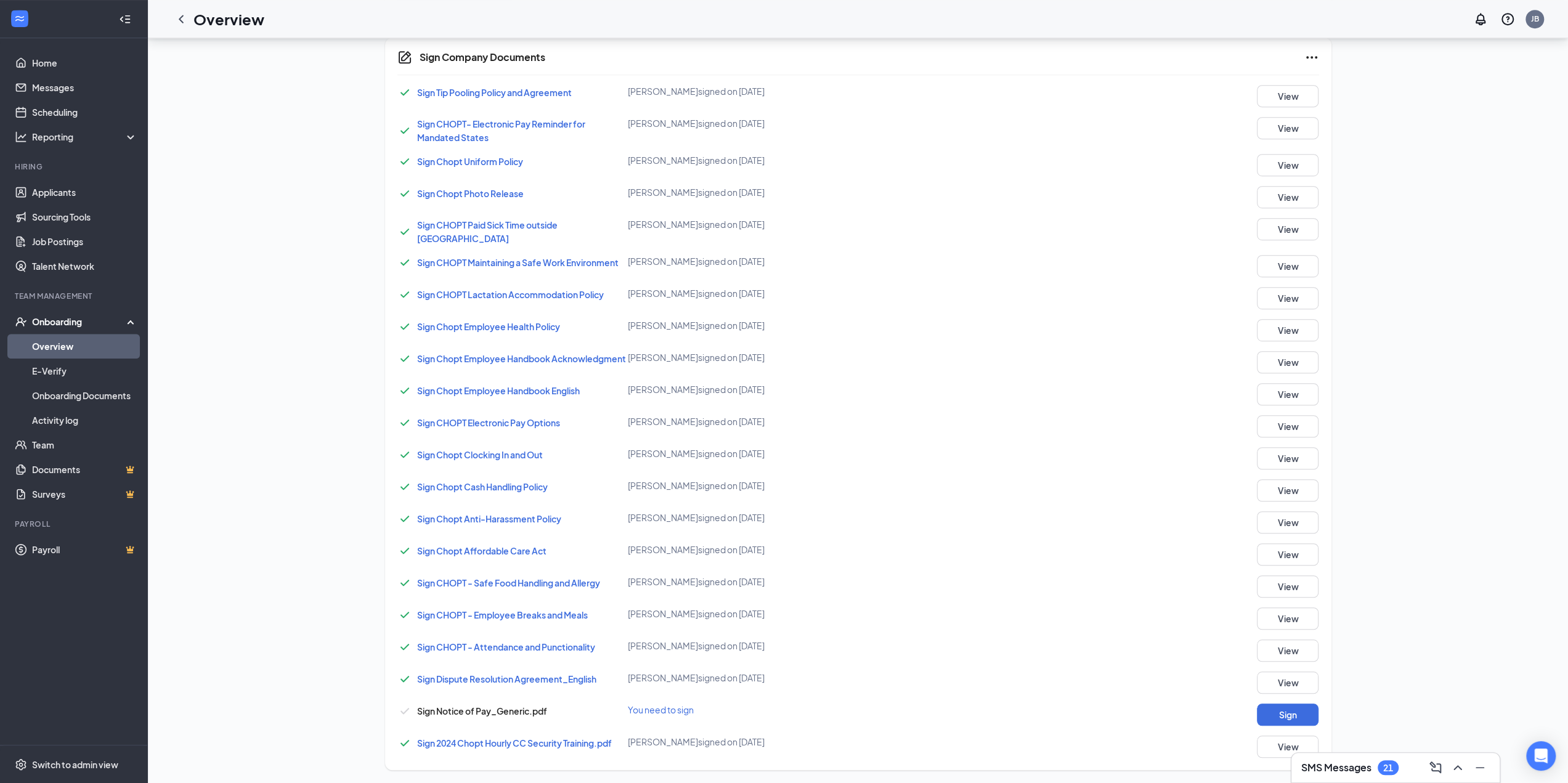
scroll to position [143, 0]
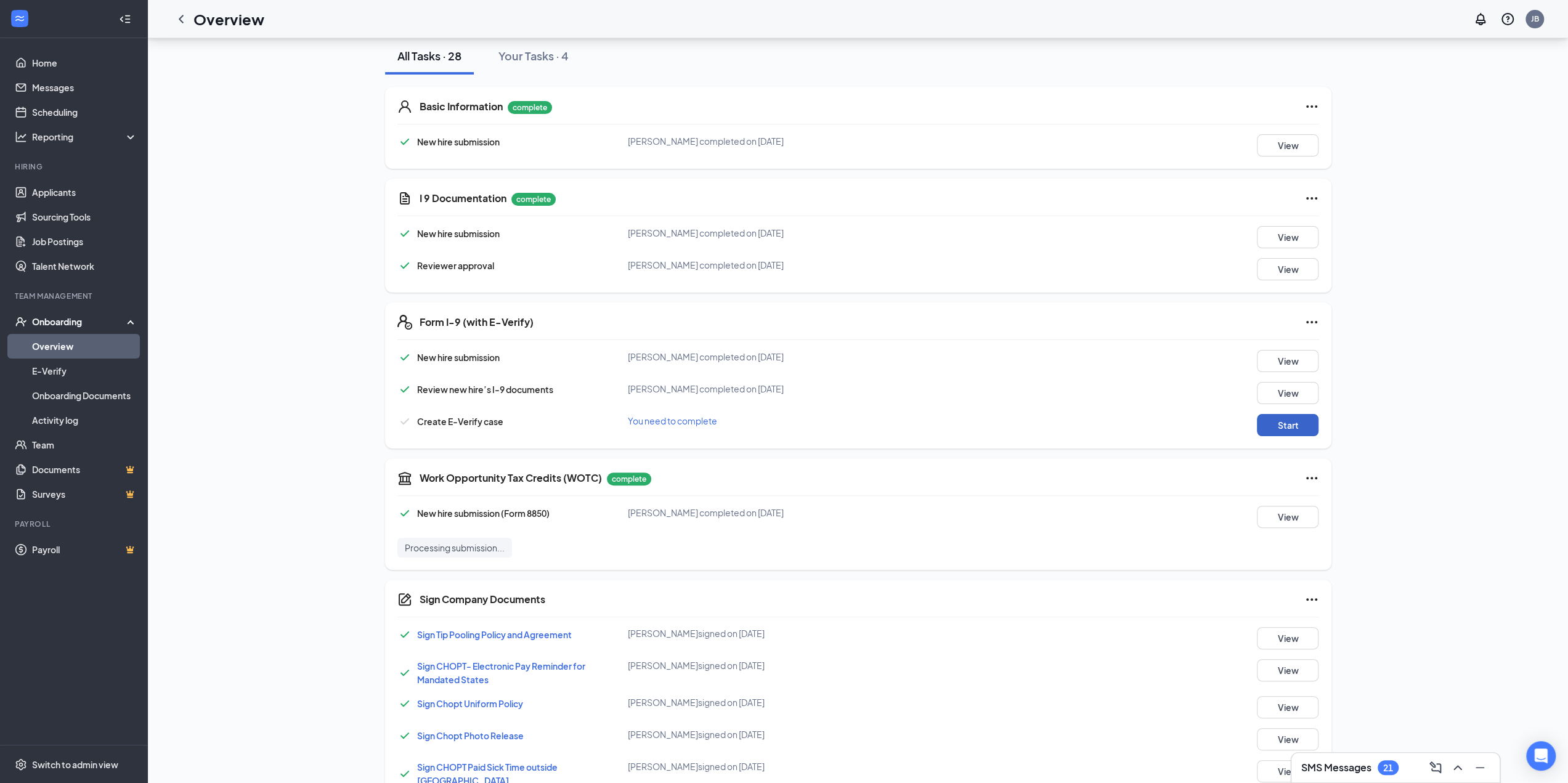
click at [1182, 429] on button "Start" at bounding box center [1287, 425] width 62 height 22
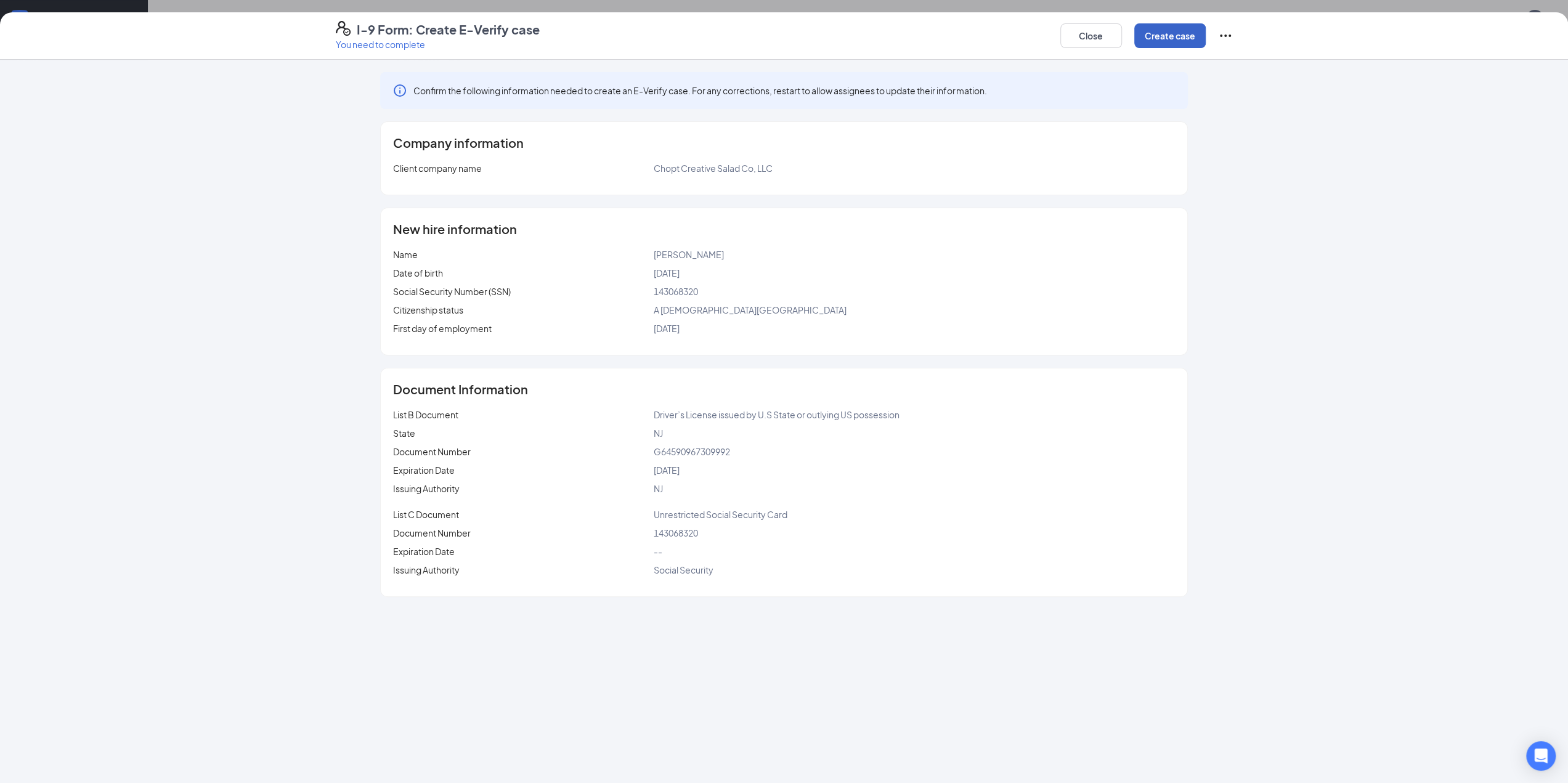
click at [1163, 43] on button "Create case" at bounding box center [1169, 36] width 71 height 25
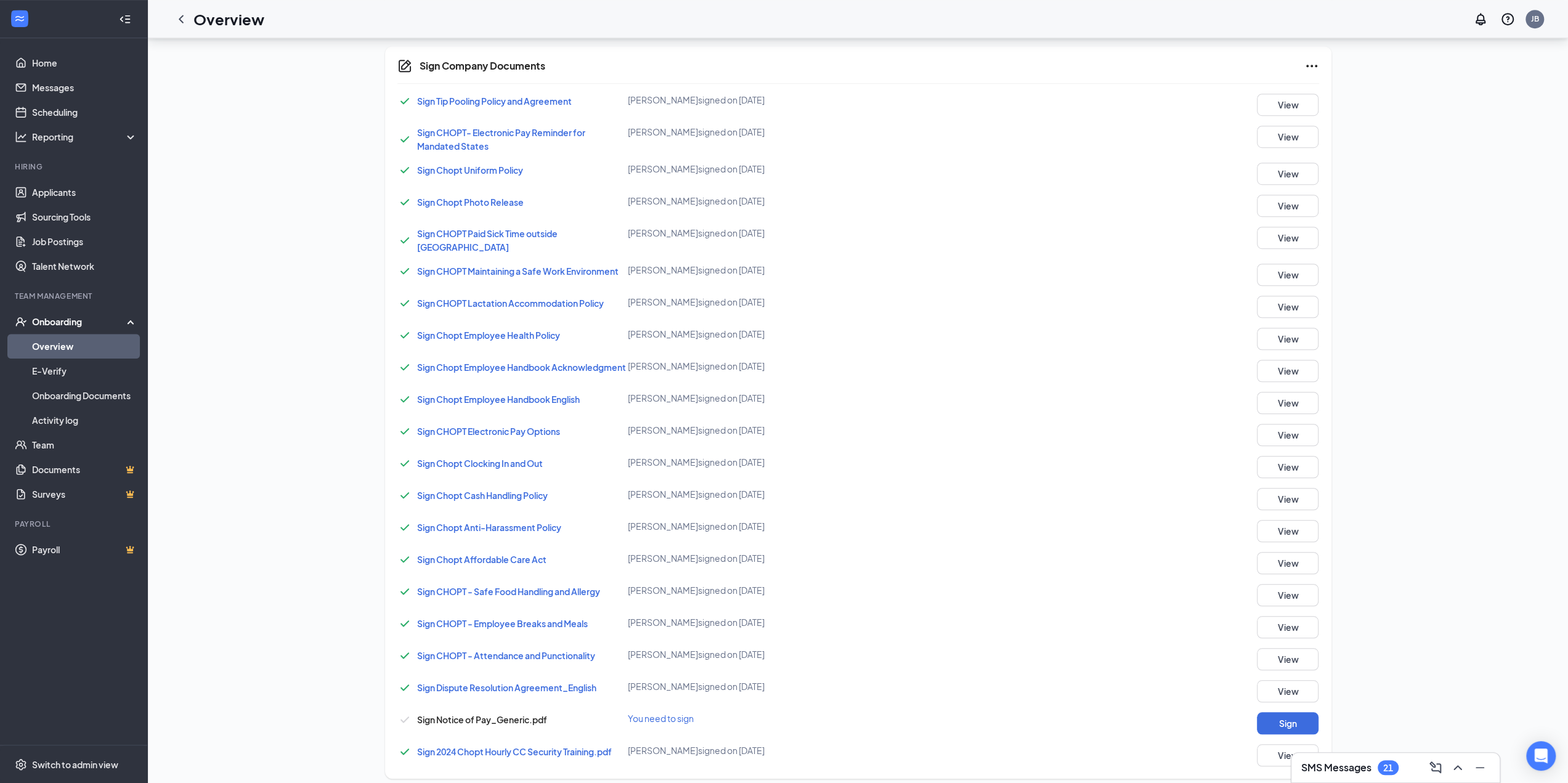
scroll to position [758, 0]
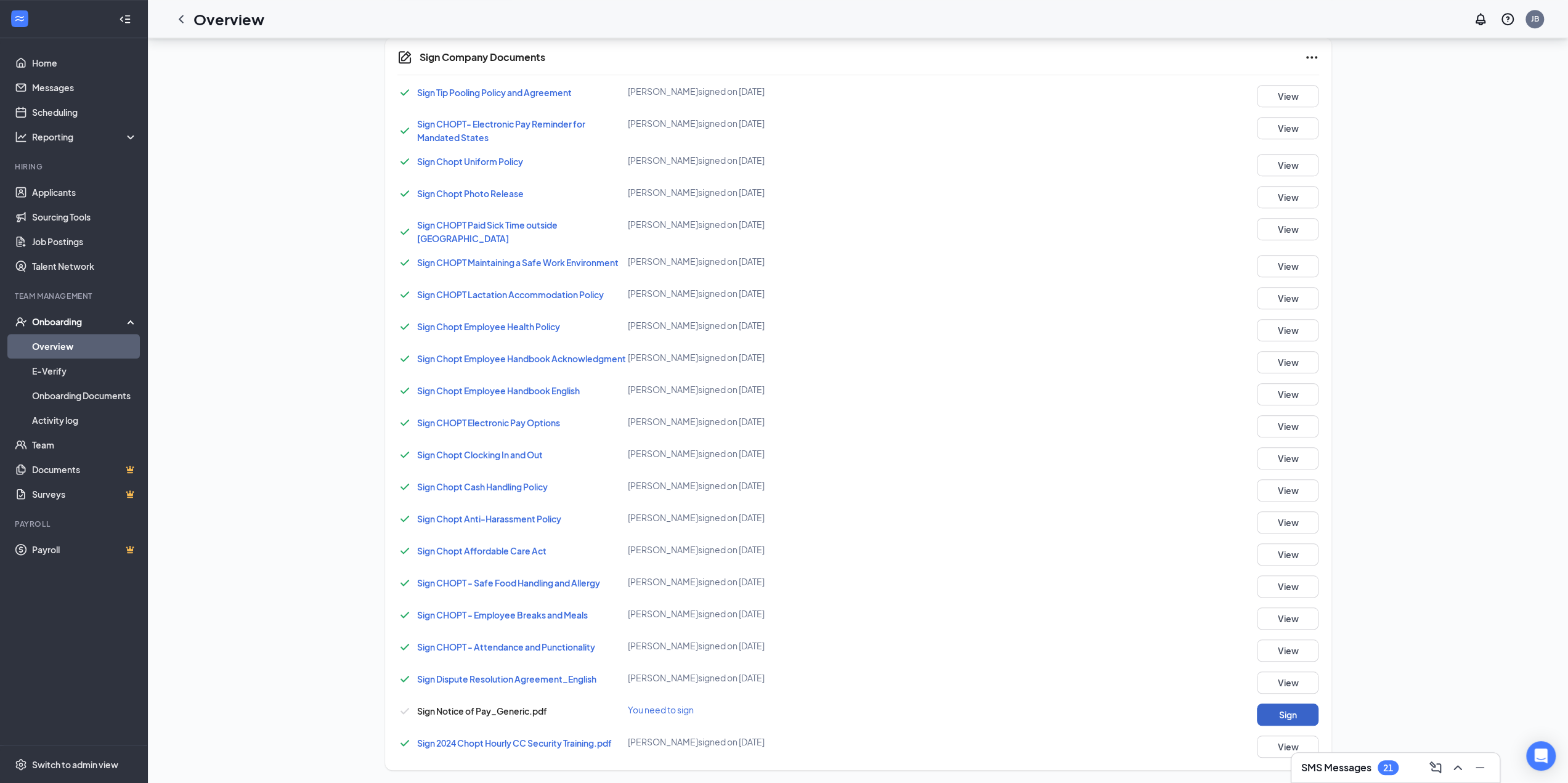
click at [1182, 561] on button "Sign" at bounding box center [1287, 715] width 62 height 22
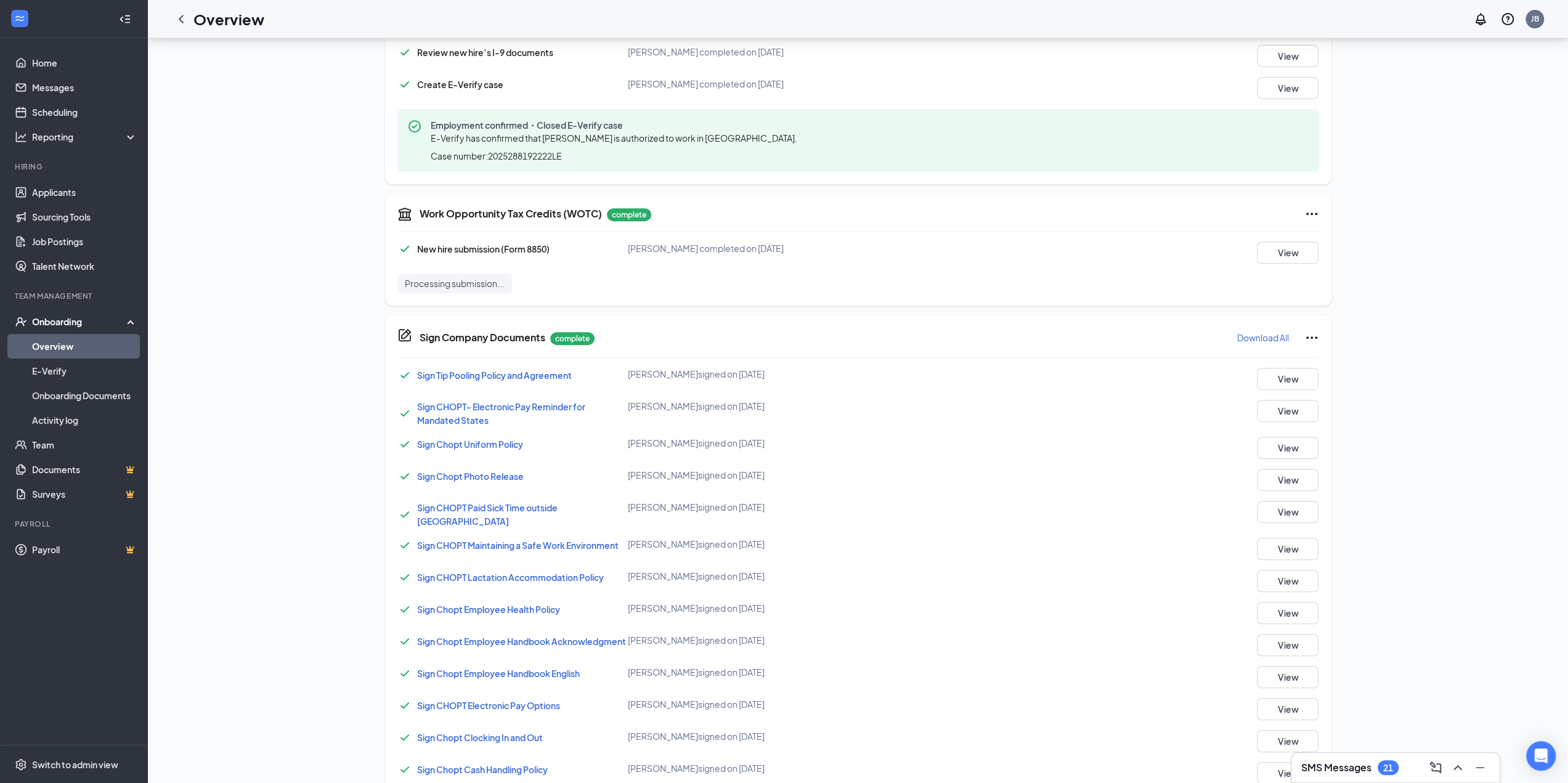
scroll to position [493, 0]
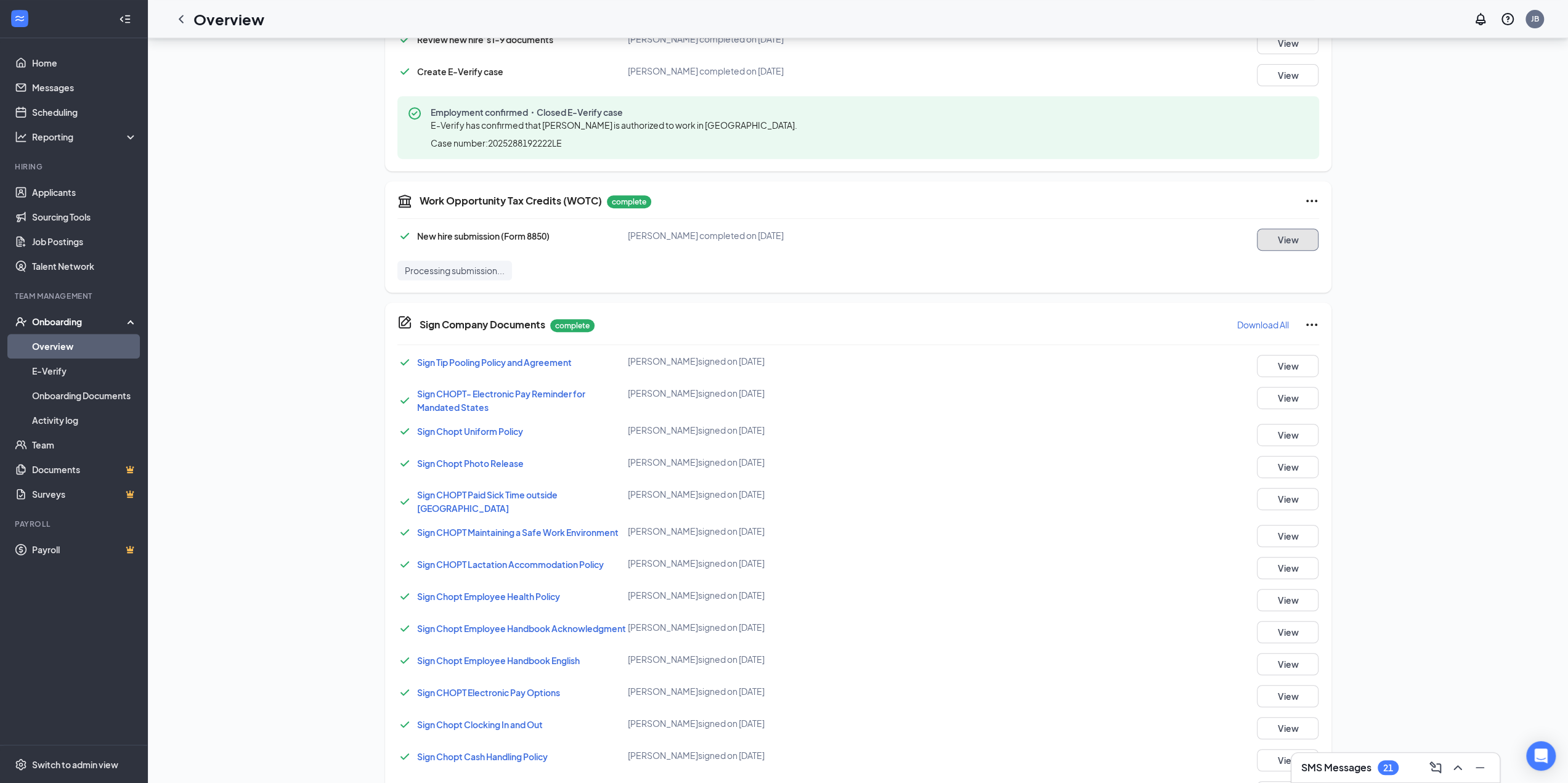
click at [1182, 241] on button "View" at bounding box center [1287, 240] width 62 height 22
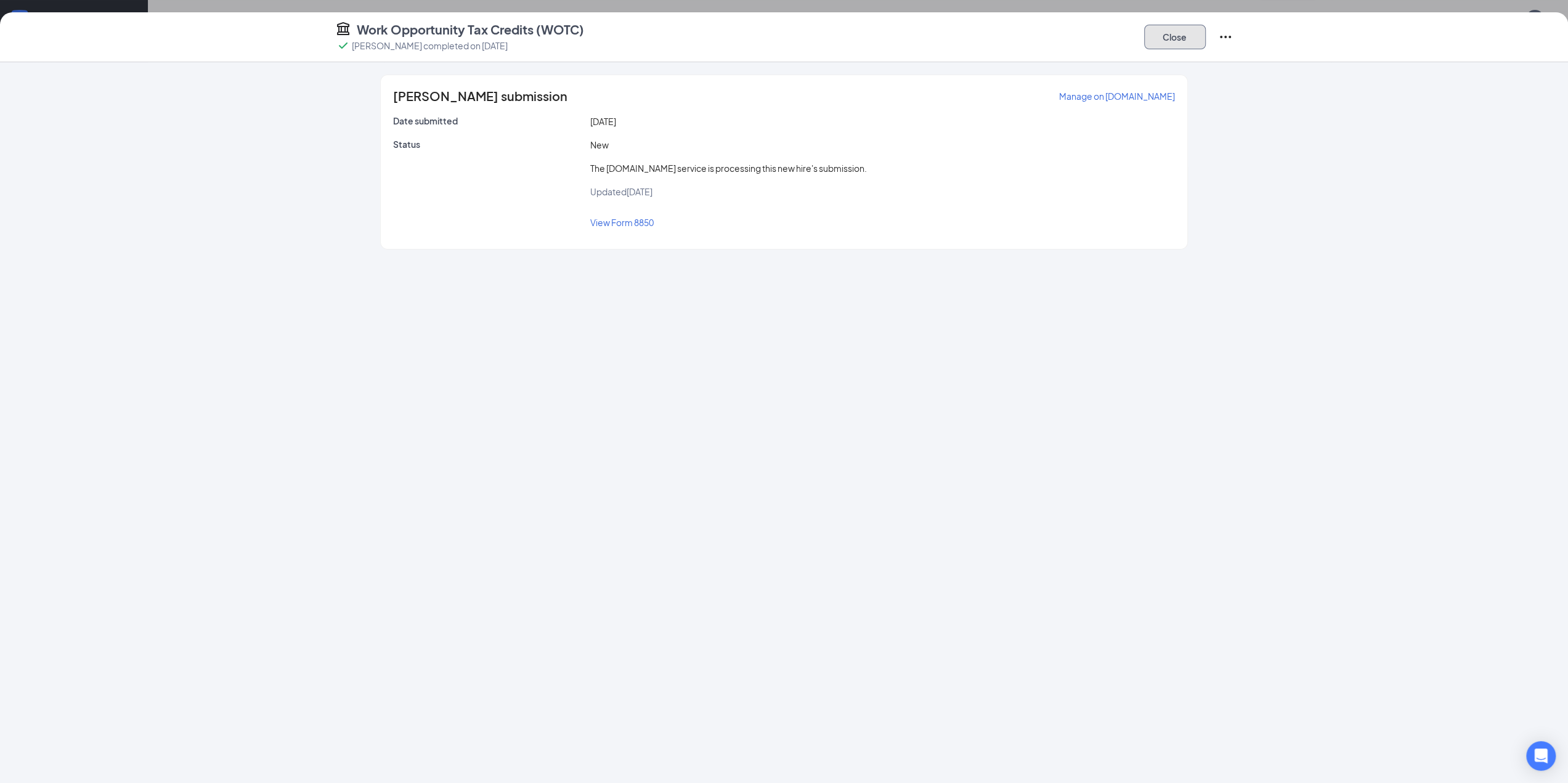
click at [1163, 39] on button "Close" at bounding box center [1174, 37] width 62 height 25
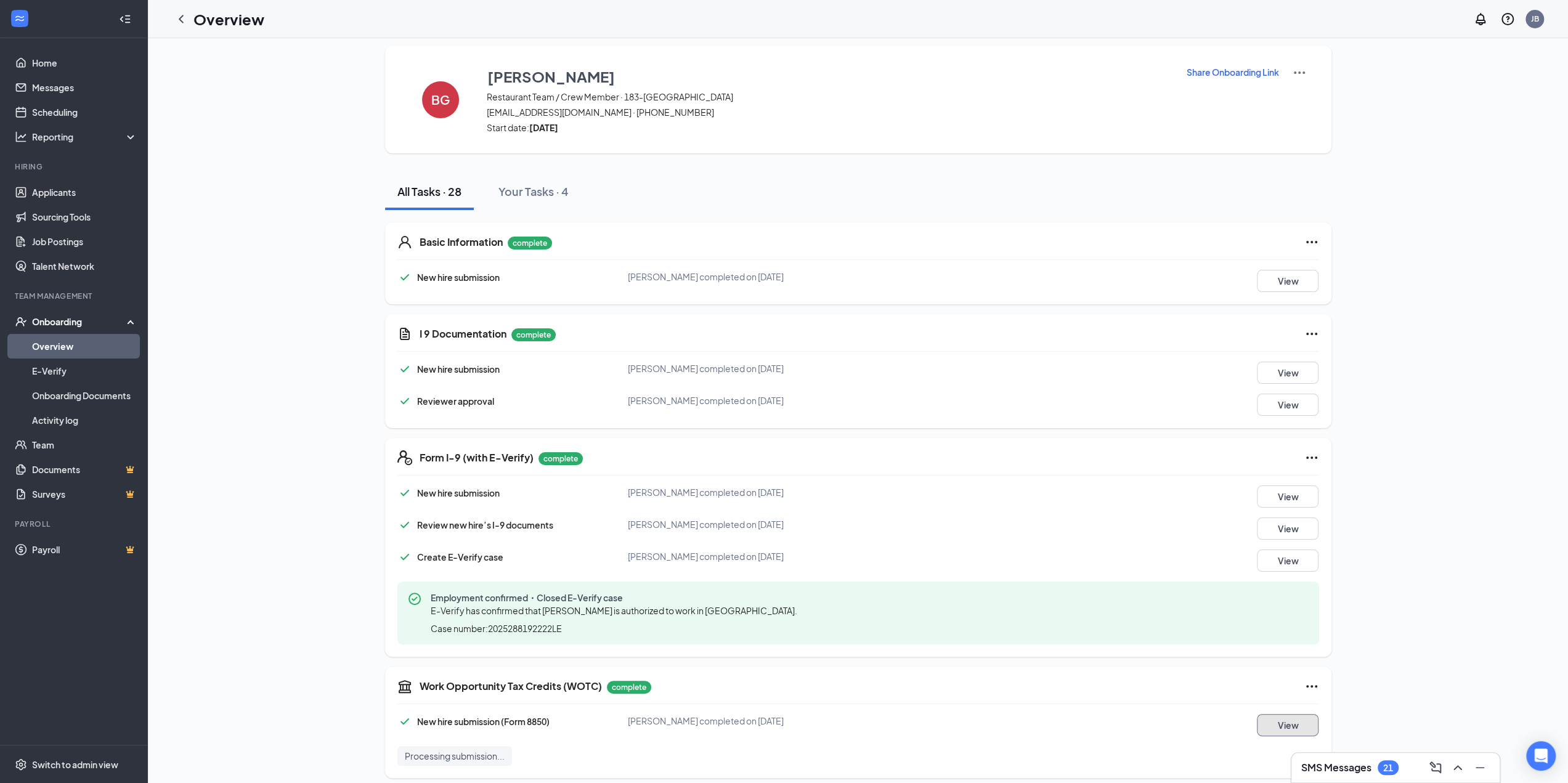
scroll to position [0, 0]
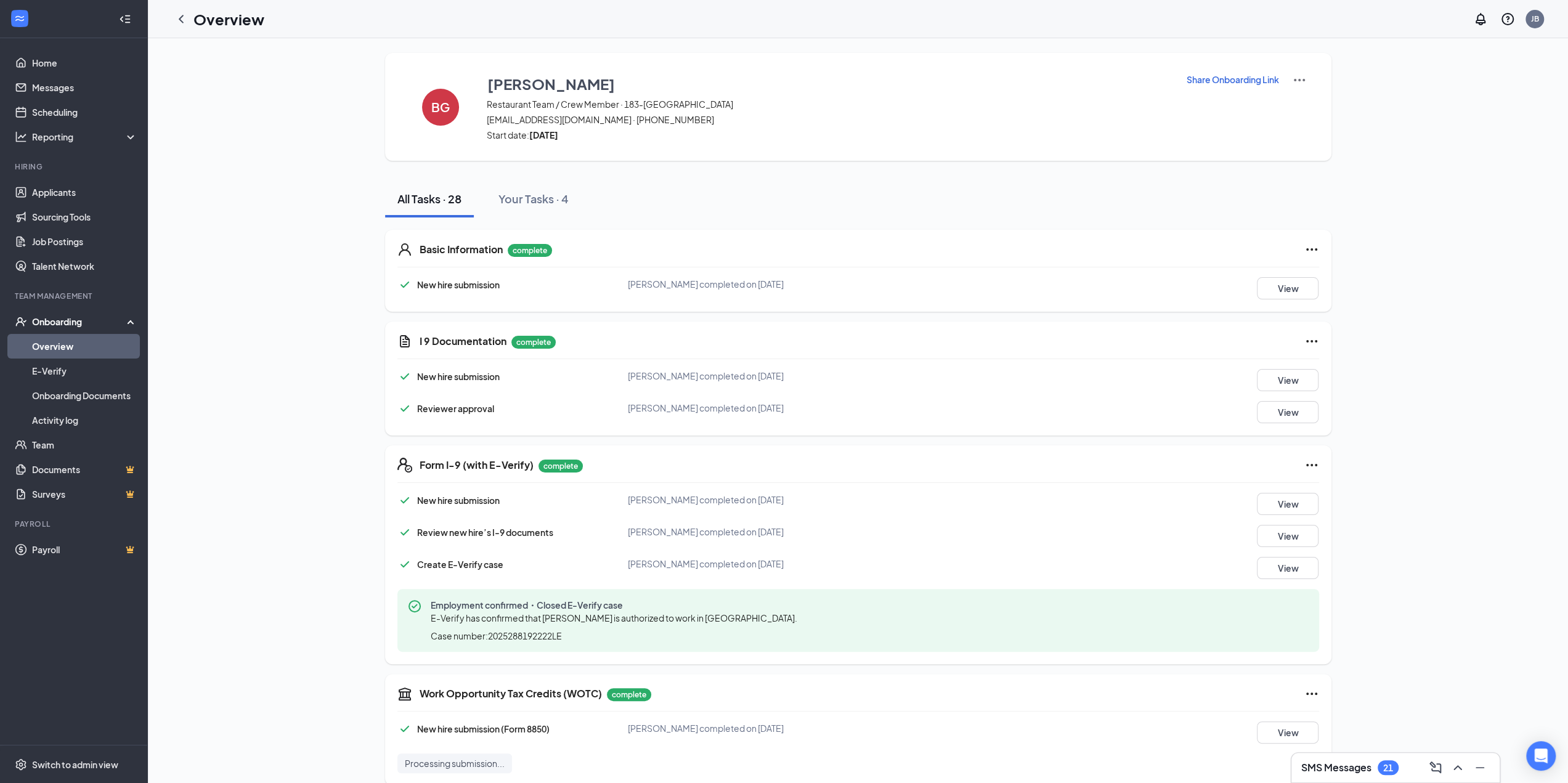
click at [224, 12] on h1 "Overview" at bounding box center [229, 20] width 71 height 21
click at [182, 17] on icon "ChevronLeft" at bounding box center [181, 19] width 15 height 15
